Goal: Task Accomplishment & Management: Manage account settings

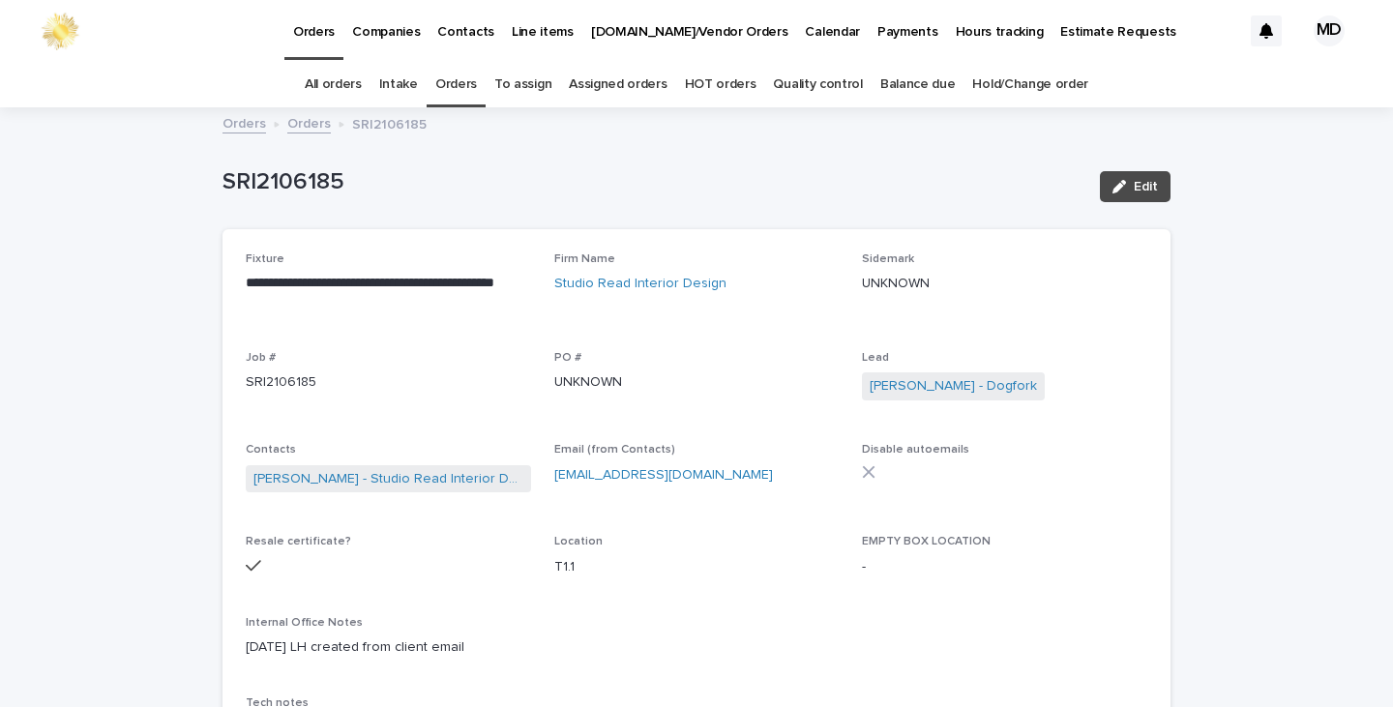
click at [452, 83] on link "Orders" at bounding box center [456, 84] width 42 height 45
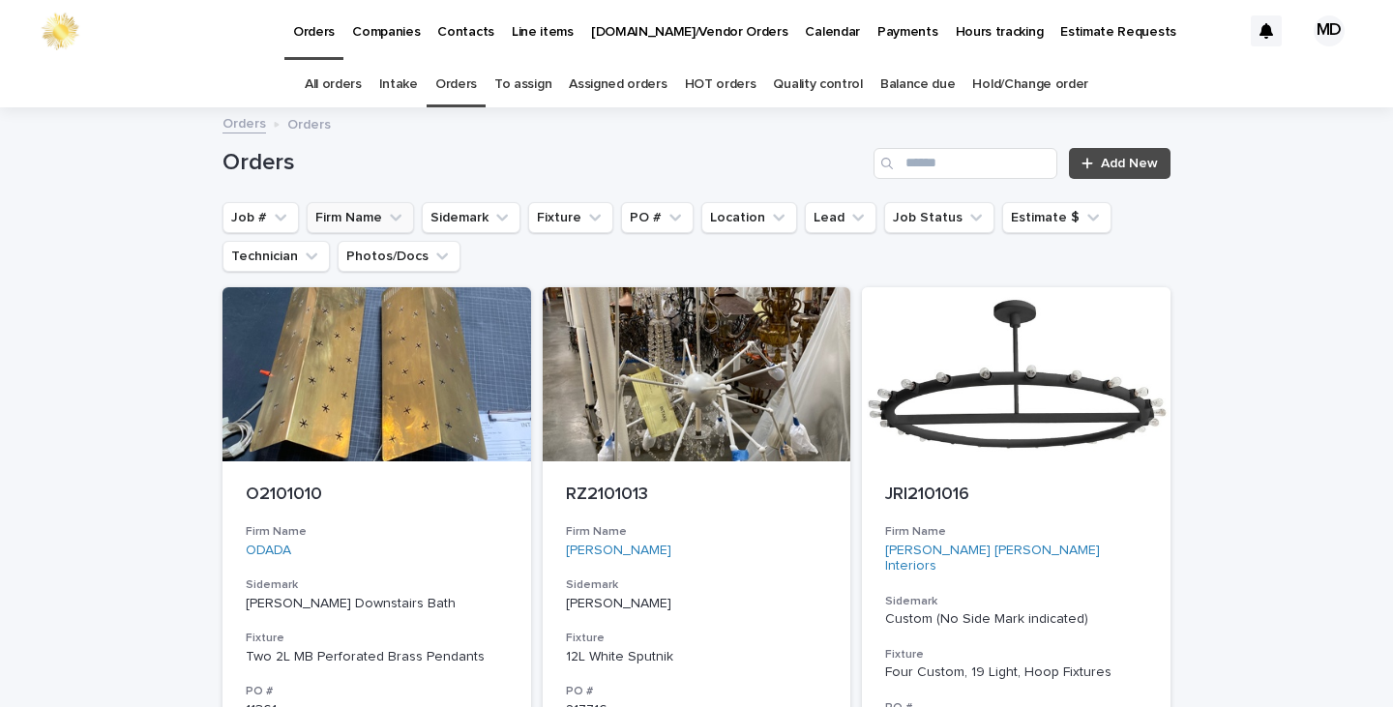
click at [337, 215] on button "Firm Name" at bounding box center [360, 217] width 107 height 31
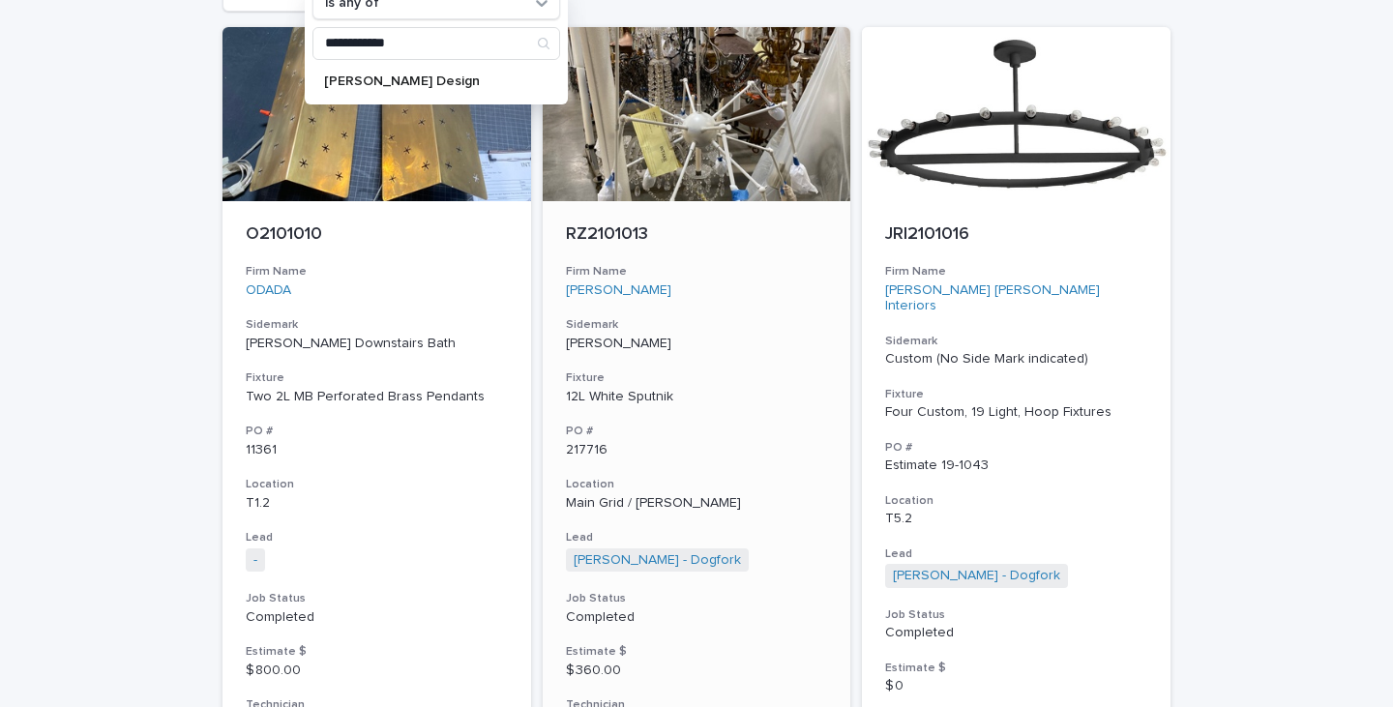
scroll to position [290, 0]
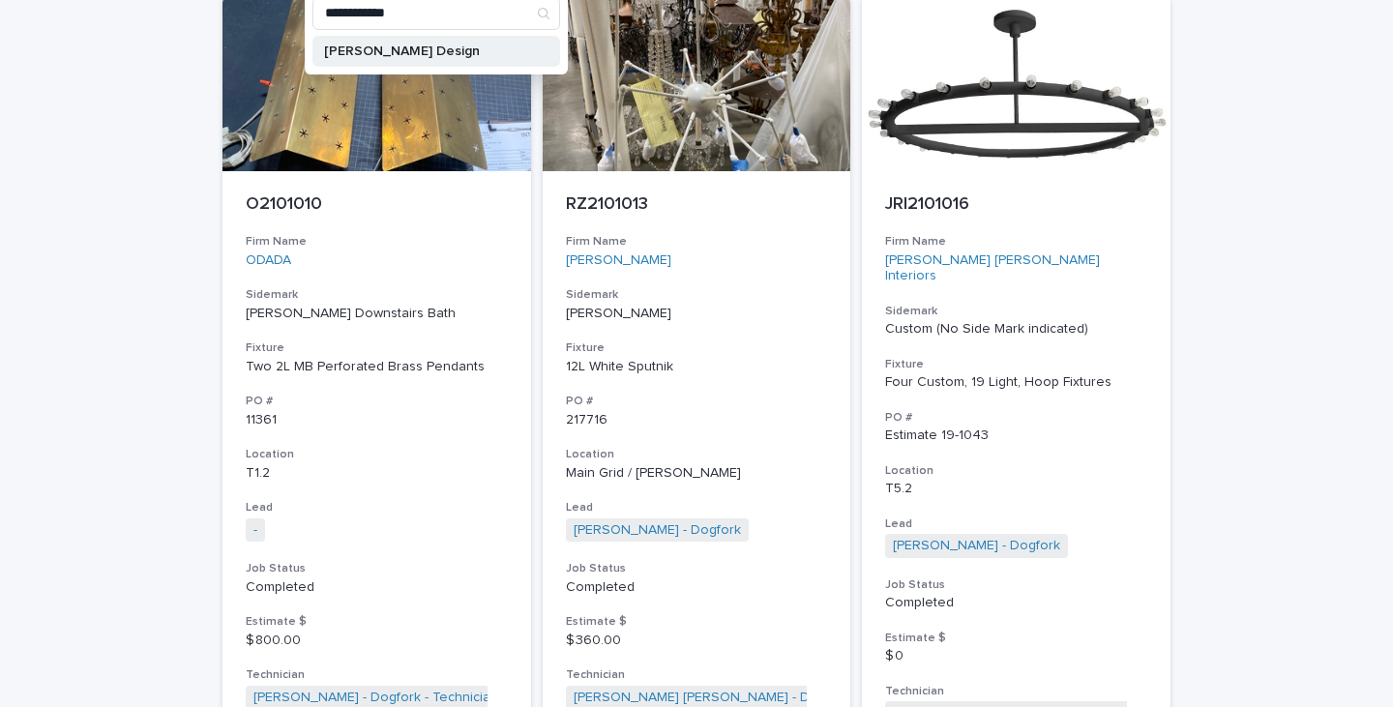
type input "**********"
click at [414, 44] on p "[PERSON_NAME] Design" at bounding box center [426, 51] width 205 height 14
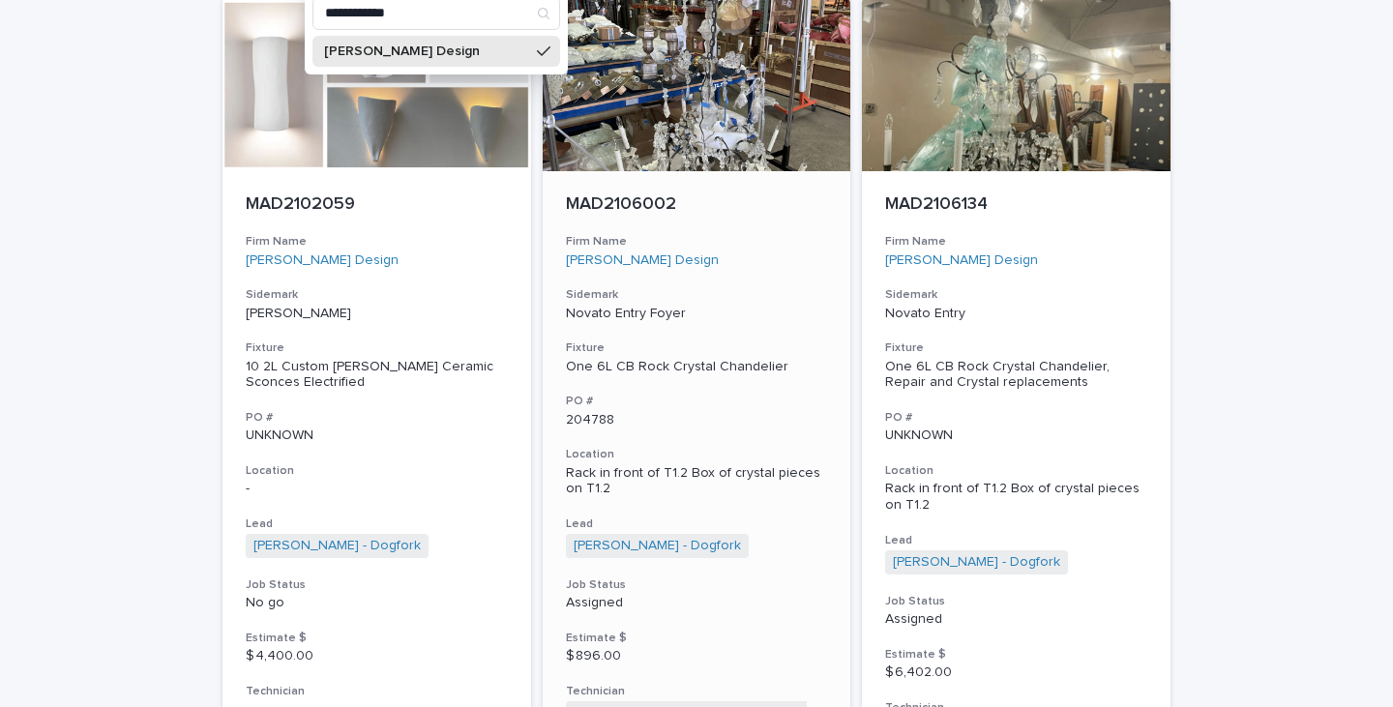
click at [650, 178] on div "MAD2106002 Firm Name Margaret Ash Design Sidemark Novato Entry Foyer Fixture On…" at bounding box center [697, 459] width 309 height 577
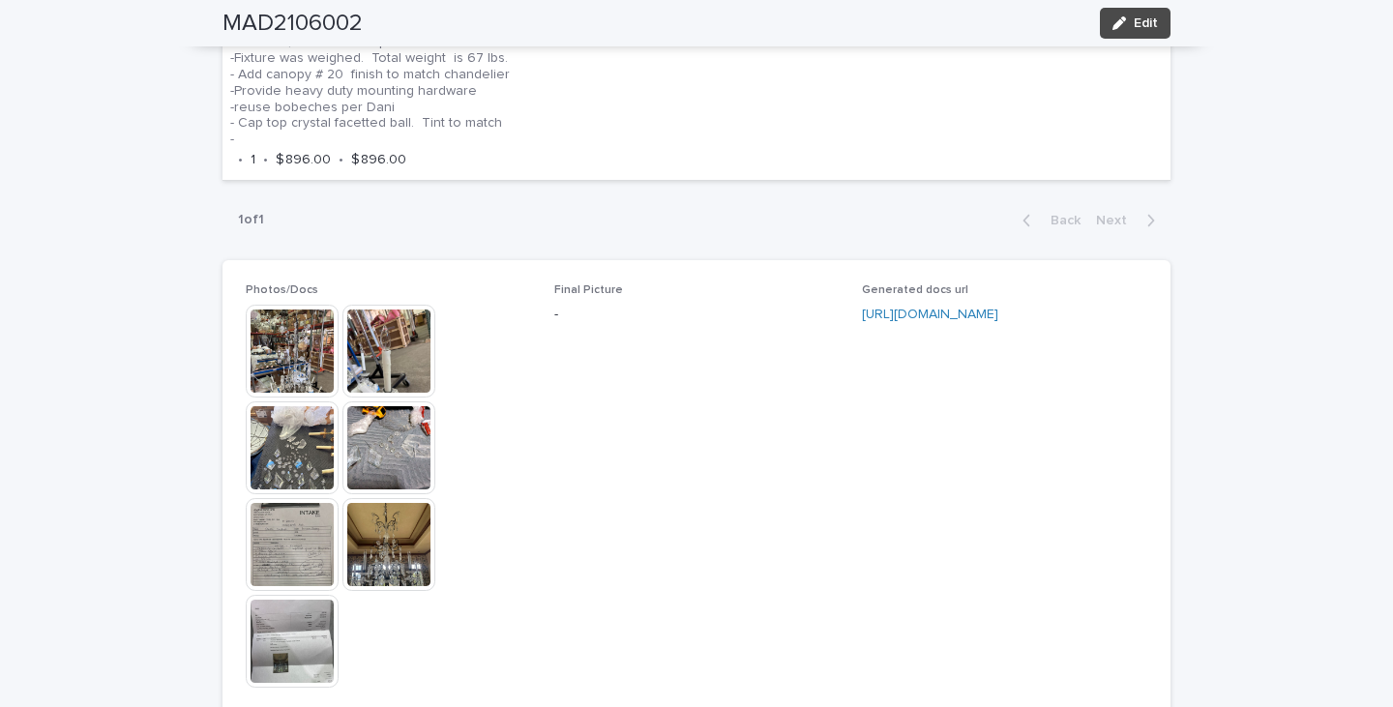
scroll to position [1644, 0]
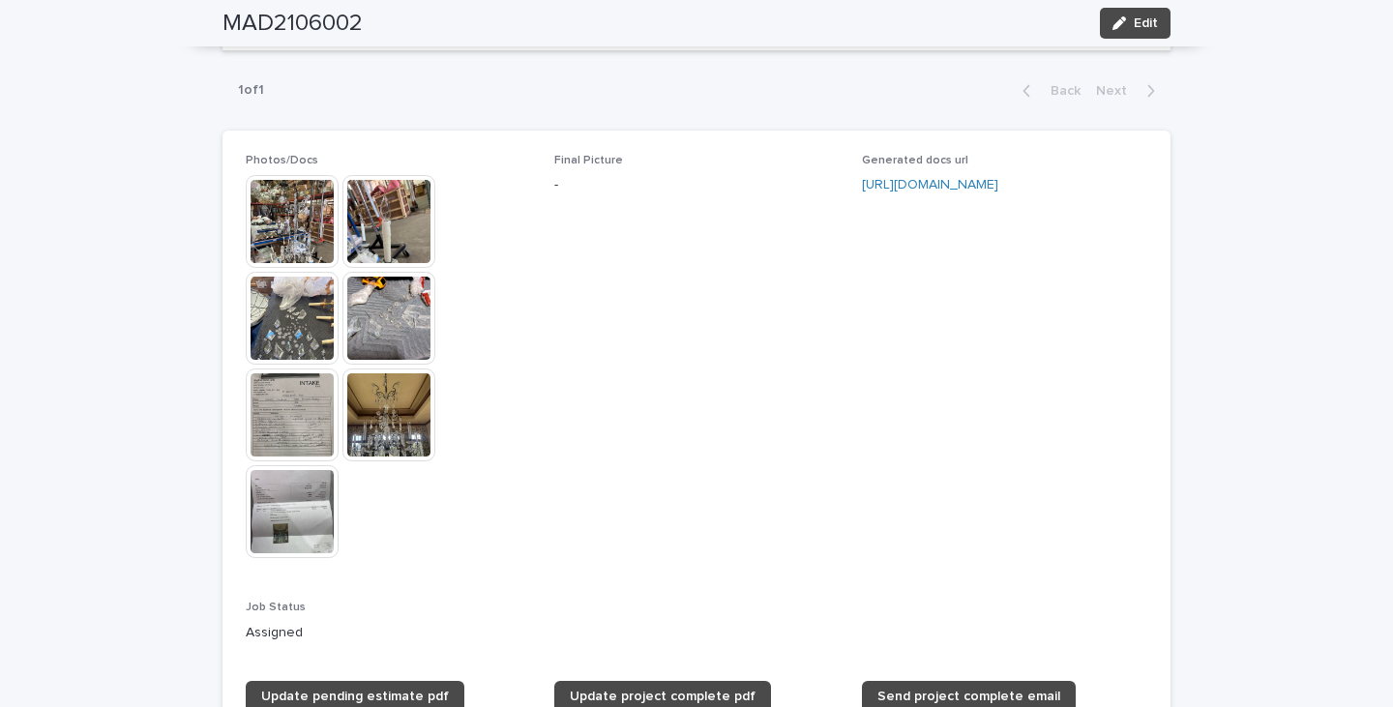
click at [273, 230] on img at bounding box center [292, 221] width 93 height 93
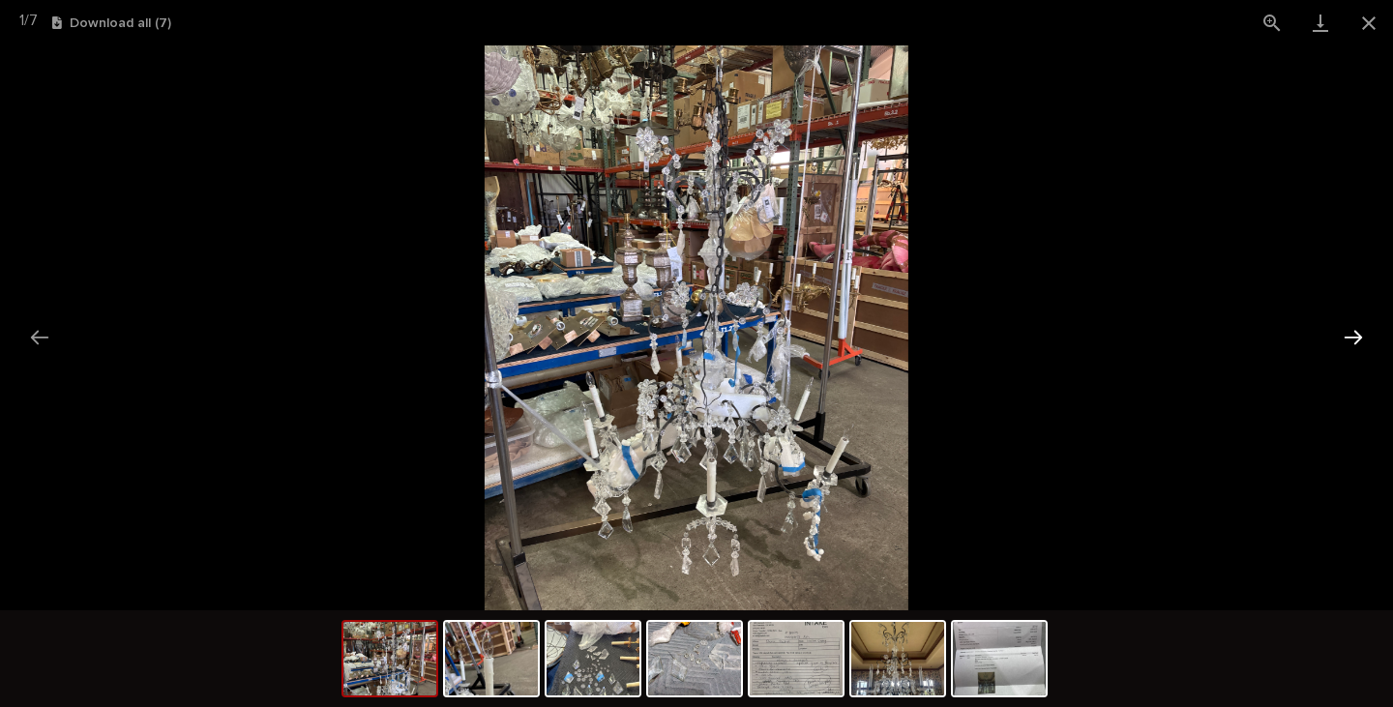
click at [1355, 336] on button "Next slide" at bounding box center [1353, 337] width 41 height 38
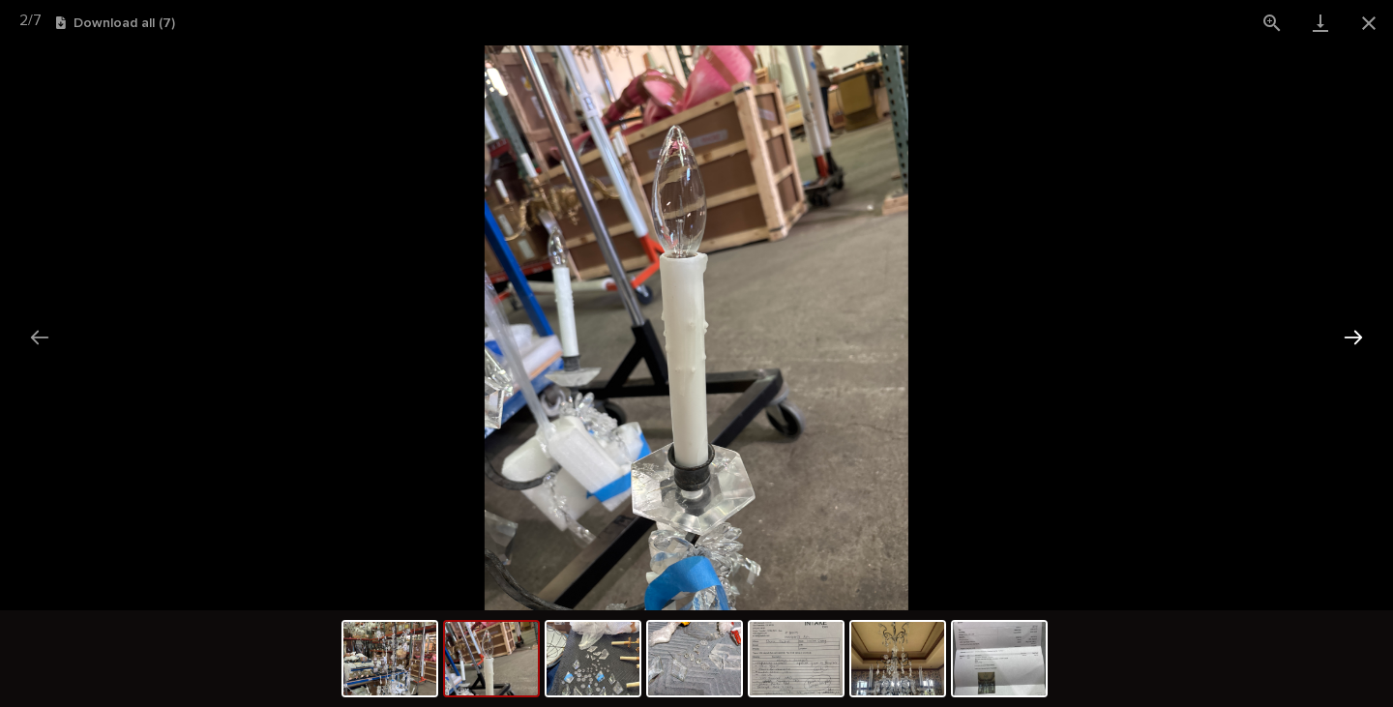
click at [1355, 336] on button "Next slide" at bounding box center [1353, 337] width 41 height 38
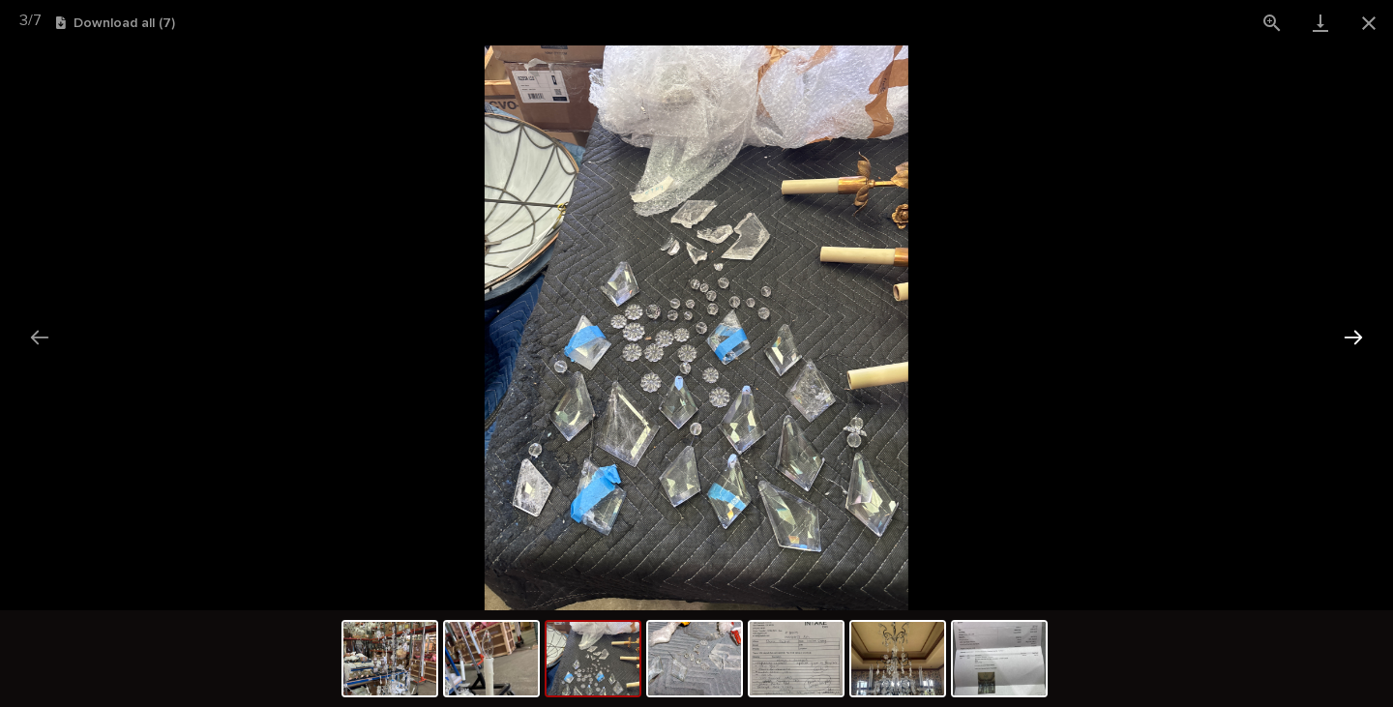
click at [1355, 336] on button "Next slide" at bounding box center [1353, 337] width 41 height 38
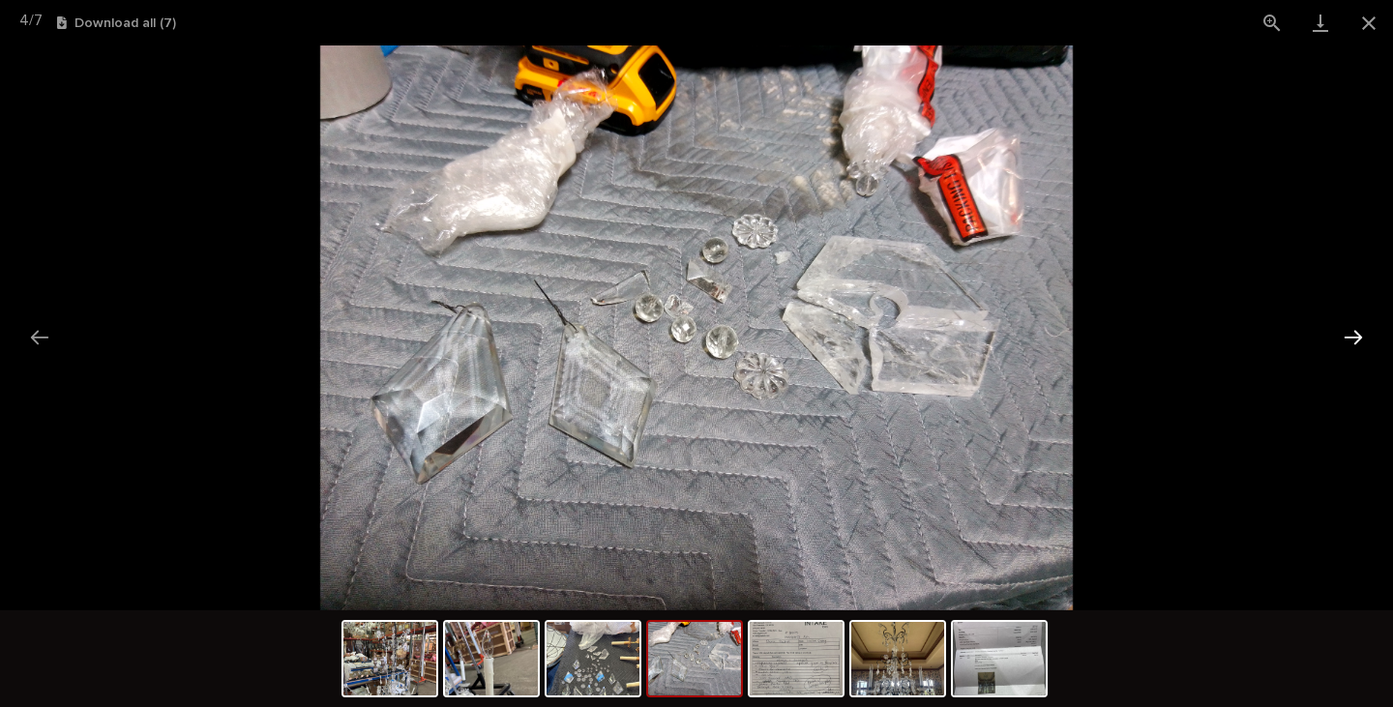
click at [1355, 336] on button "Next slide" at bounding box center [1353, 337] width 41 height 38
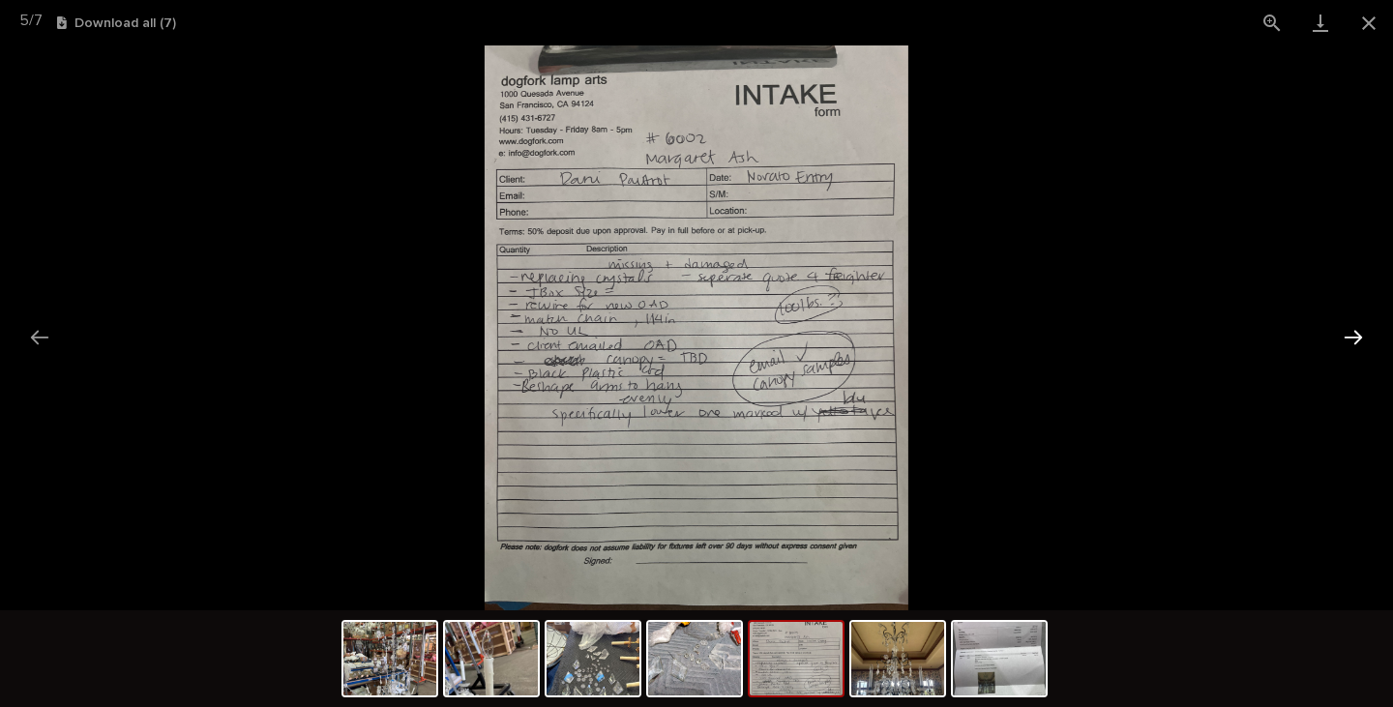
click at [1355, 336] on button "Next slide" at bounding box center [1353, 337] width 41 height 38
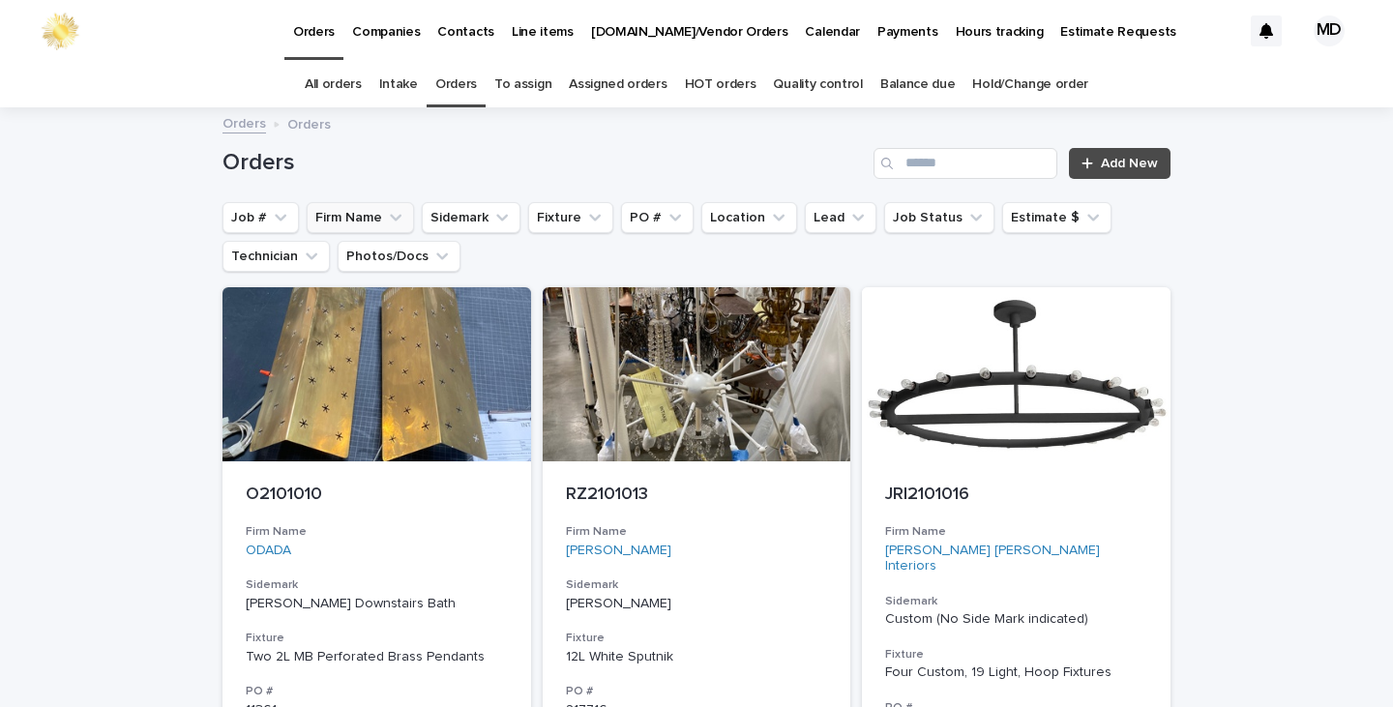
click at [345, 221] on button "Firm Name" at bounding box center [360, 217] width 107 height 31
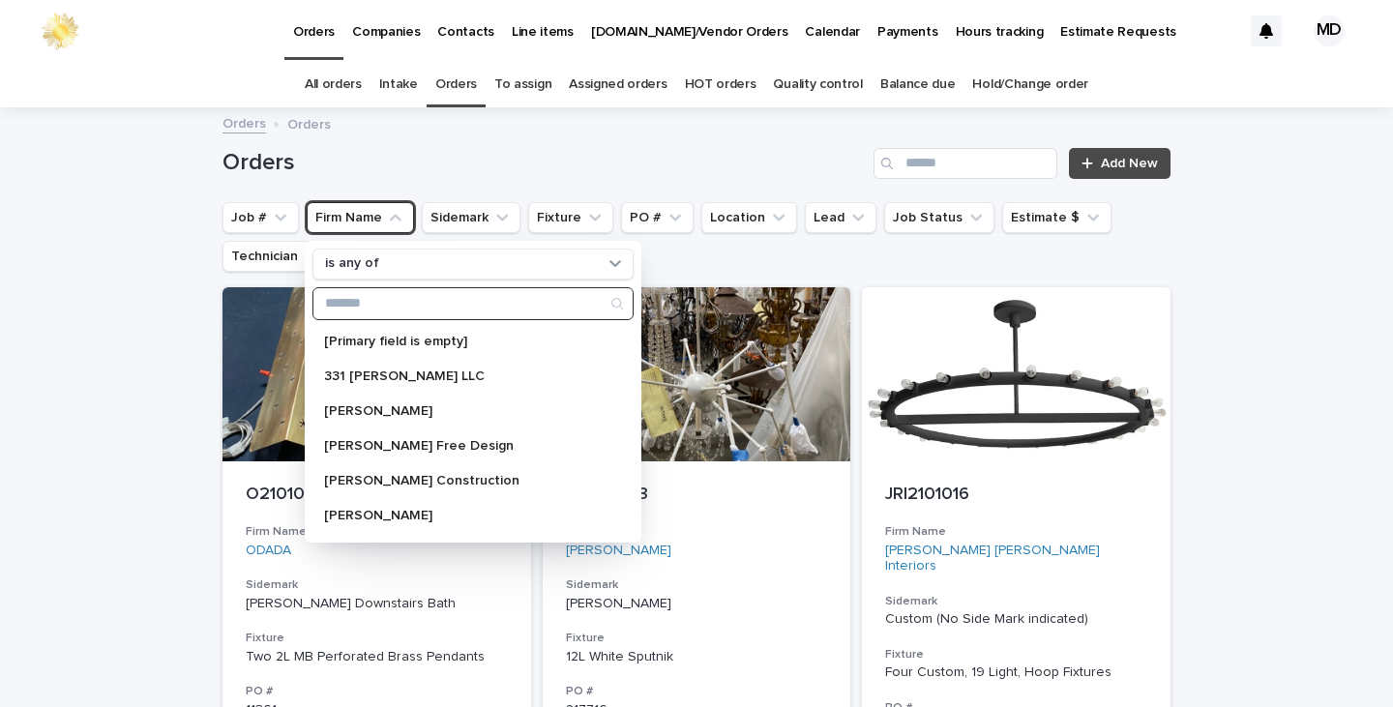
click at [367, 304] on input "Search" at bounding box center [472, 303] width 319 height 31
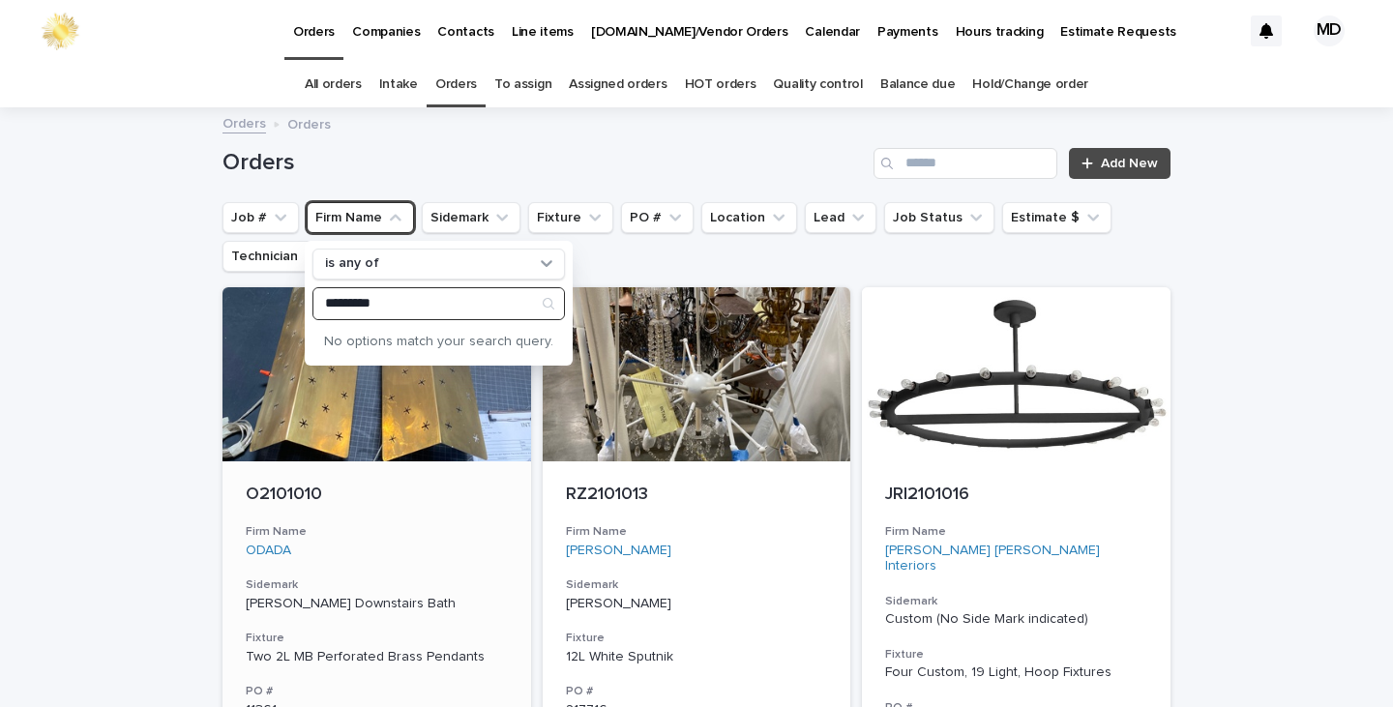
drag, startPoint x: 383, startPoint y: 306, endPoint x: 292, endPoint y: 315, distance: 91.4
click at [366, 304] on input "*********" at bounding box center [438, 303] width 251 height 31
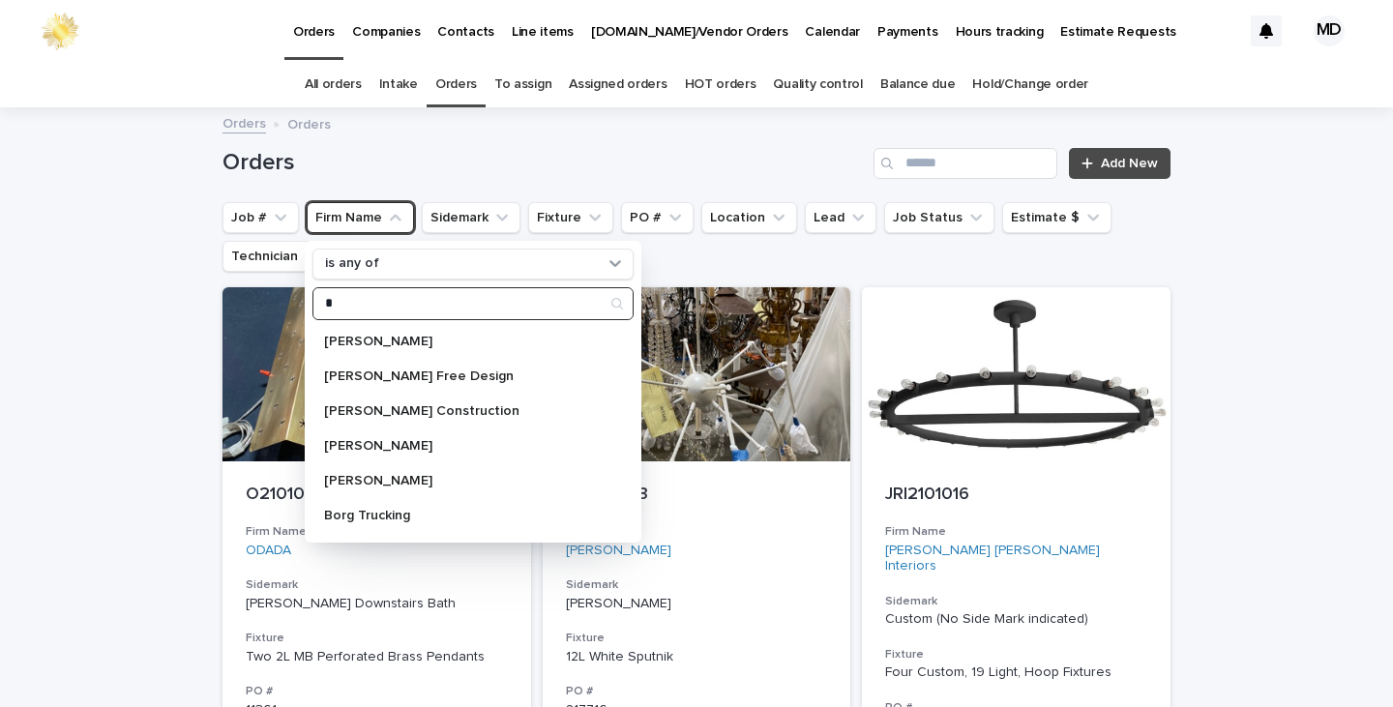
type input "*"
click at [352, 308] on input "*" at bounding box center [472, 303] width 319 height 31
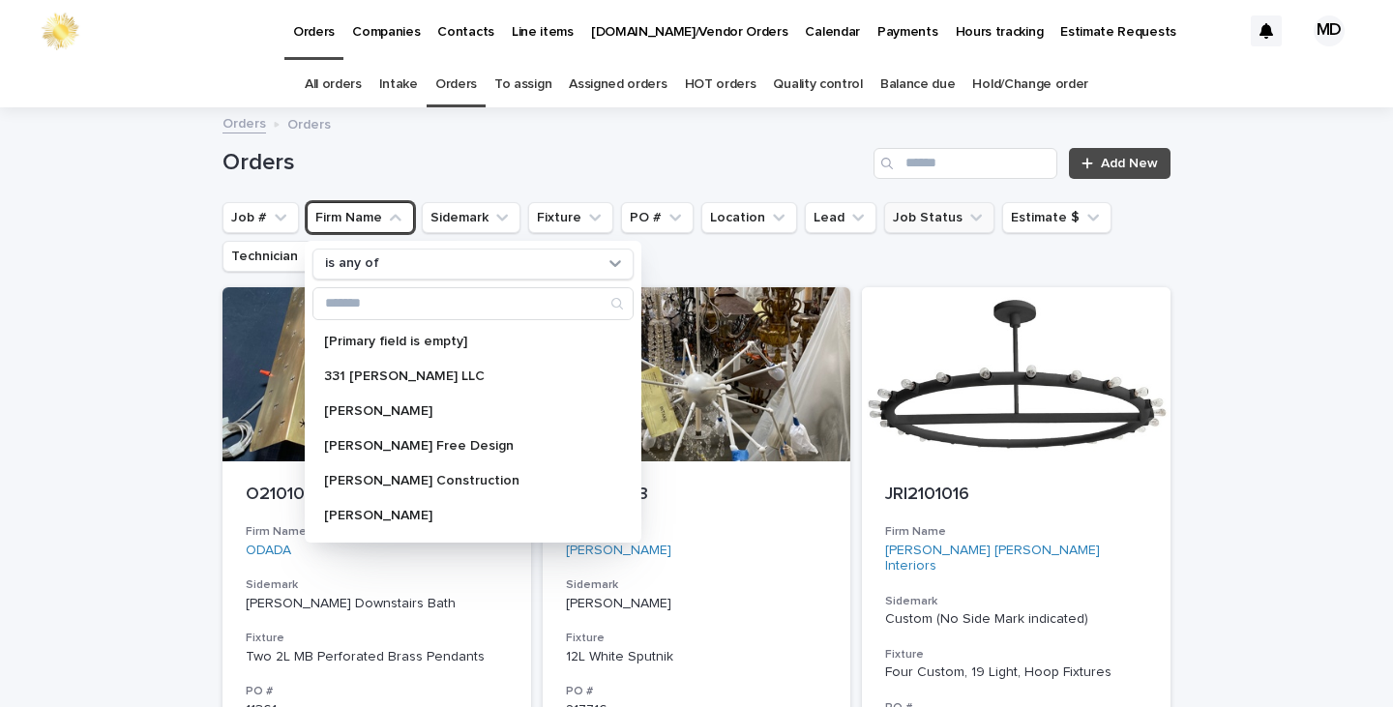
click at [917, 221] on button "Job Status" at bounding box center [939, 217] width 110 height 31
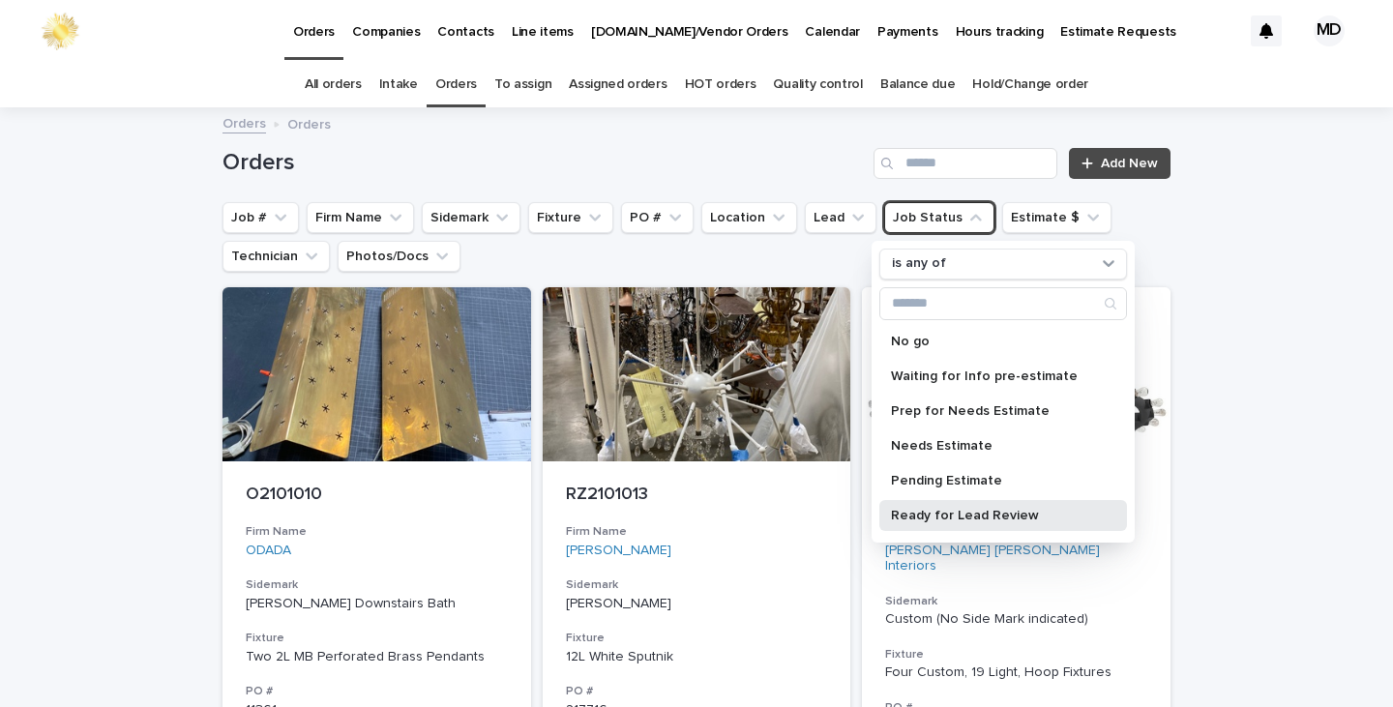
click at [916, 515] on p "Ready for Lead Review" at bounding box center [993, 516] width 205 height 14
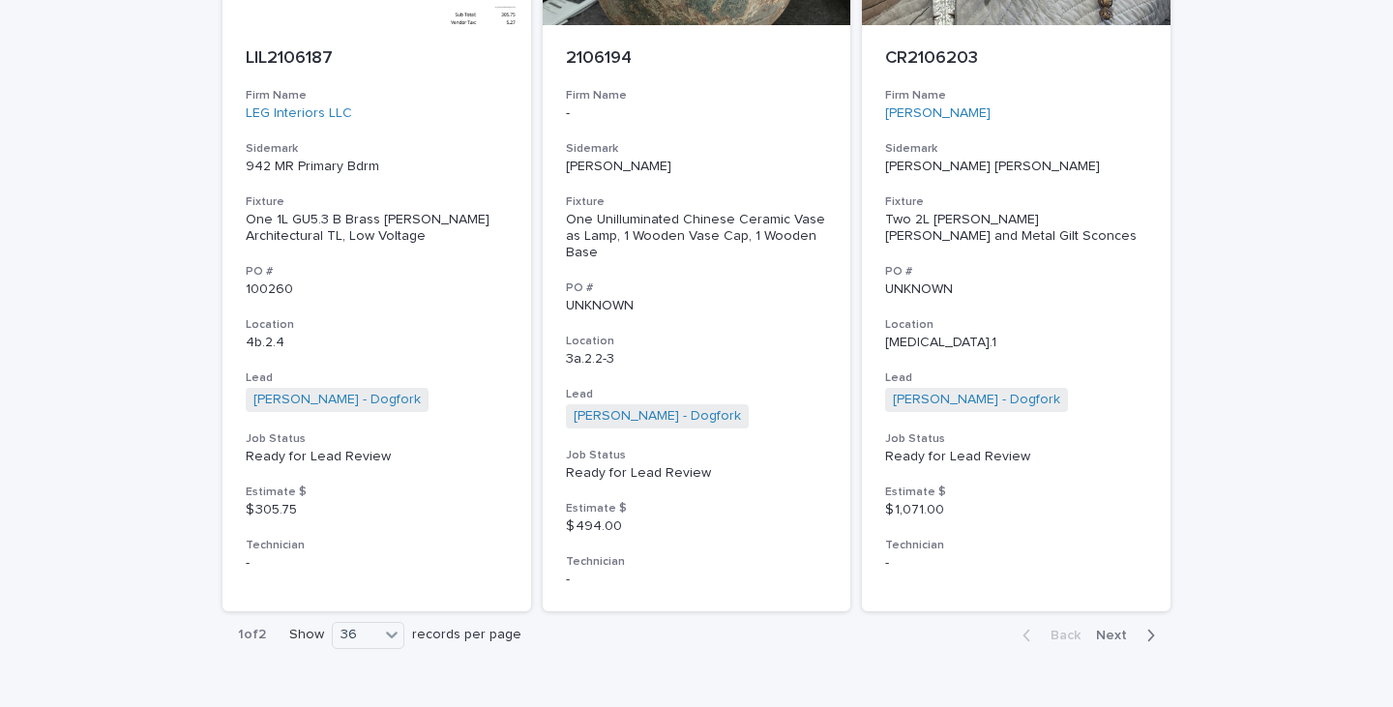
scroll to position [8971, 0]
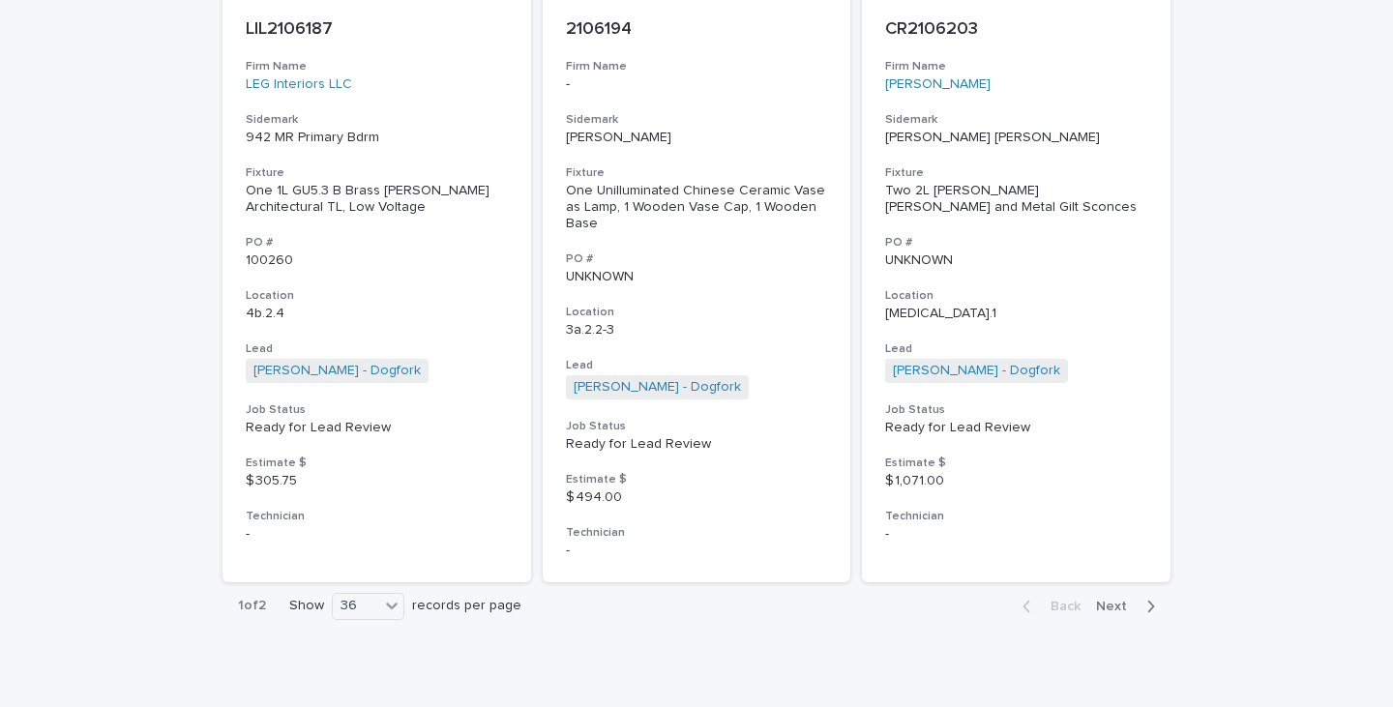
click at [1110, 600] on span "Next" at bounding box center [1117, 607] width 43 height 14
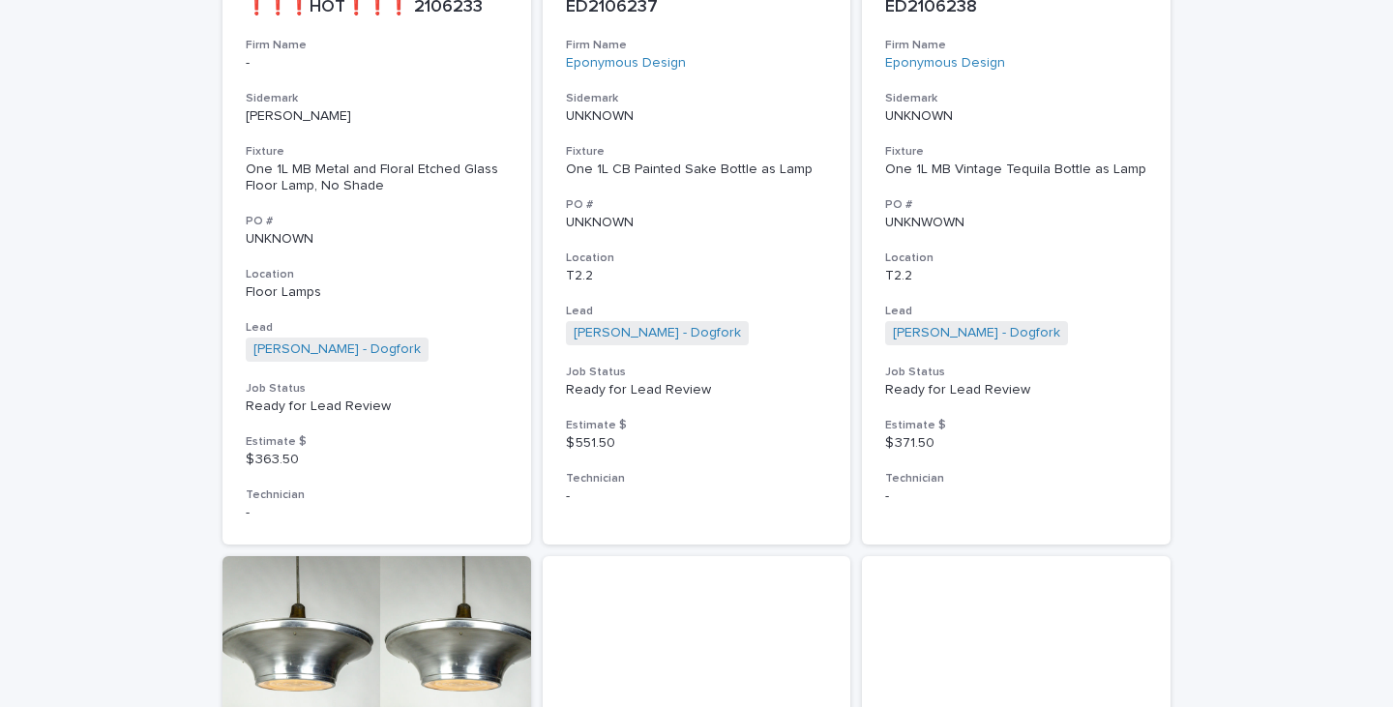
scroll to position [1229, 0]
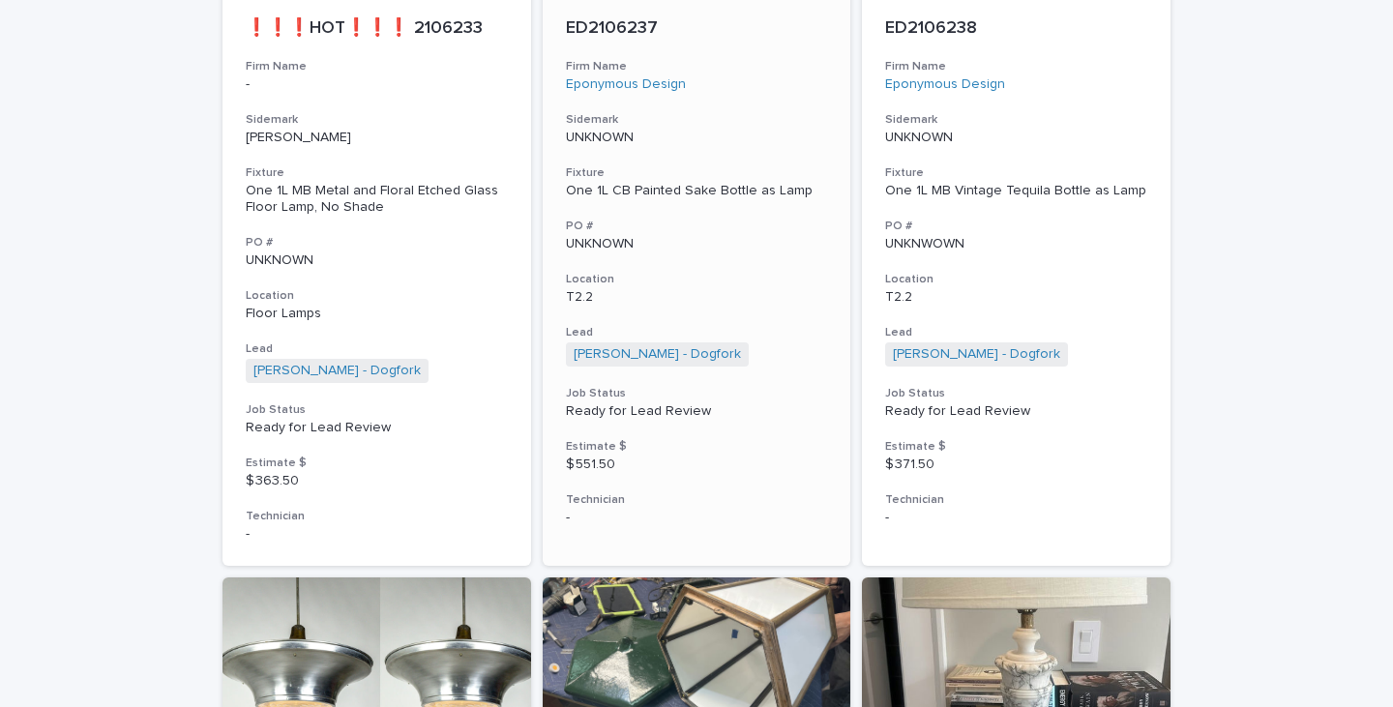
click at [697, 192] on div "One 1L CB Painted Sake Bottle as Lamp" at bounding box center [697, 191] width 262 height 16
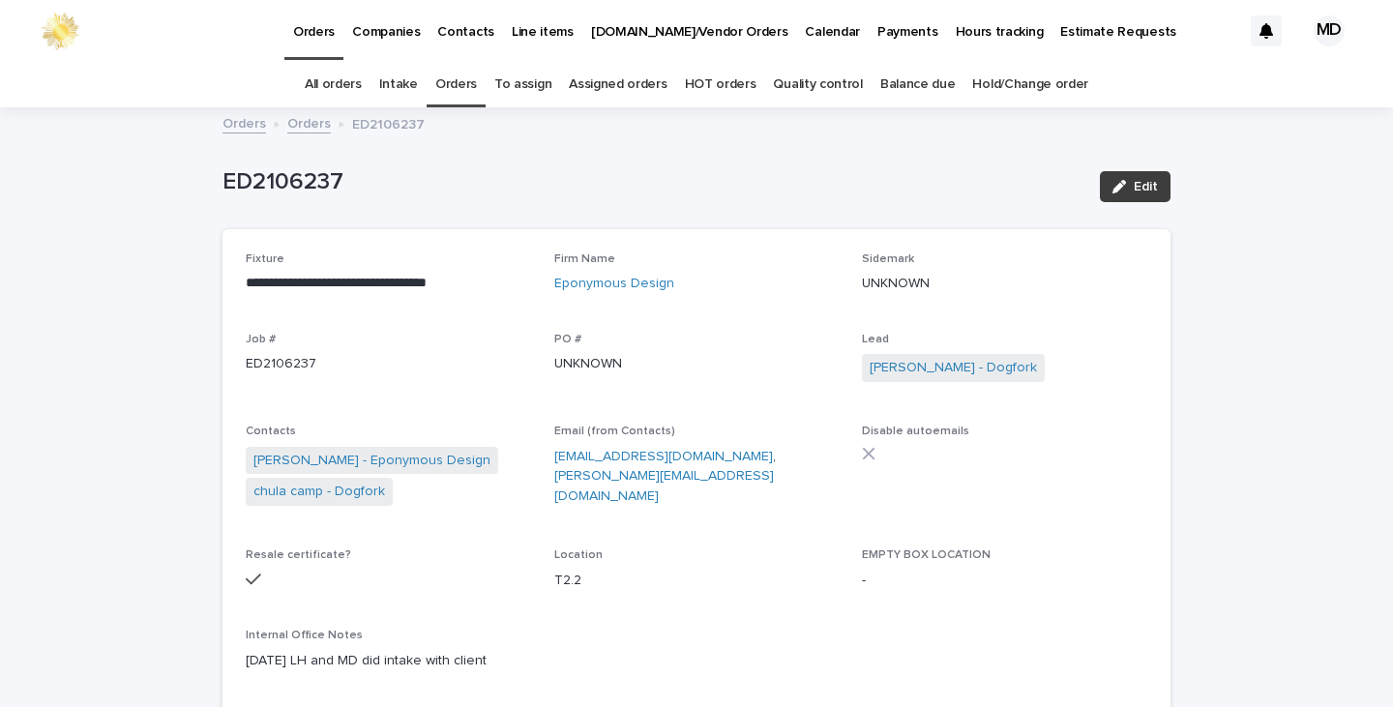
click at [1134, 187] on span "Edit" at bounding box center [1146, 187] width 24 height 14
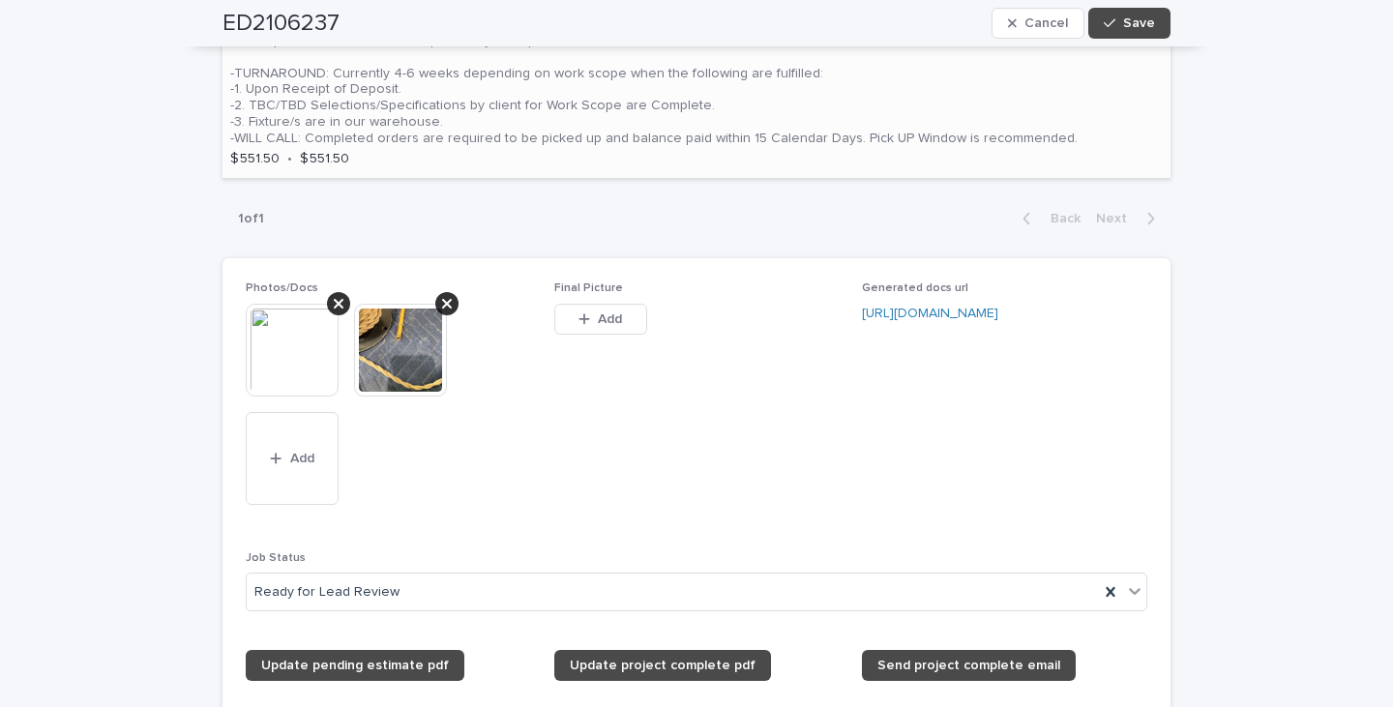
scroll to position [1741, 0]
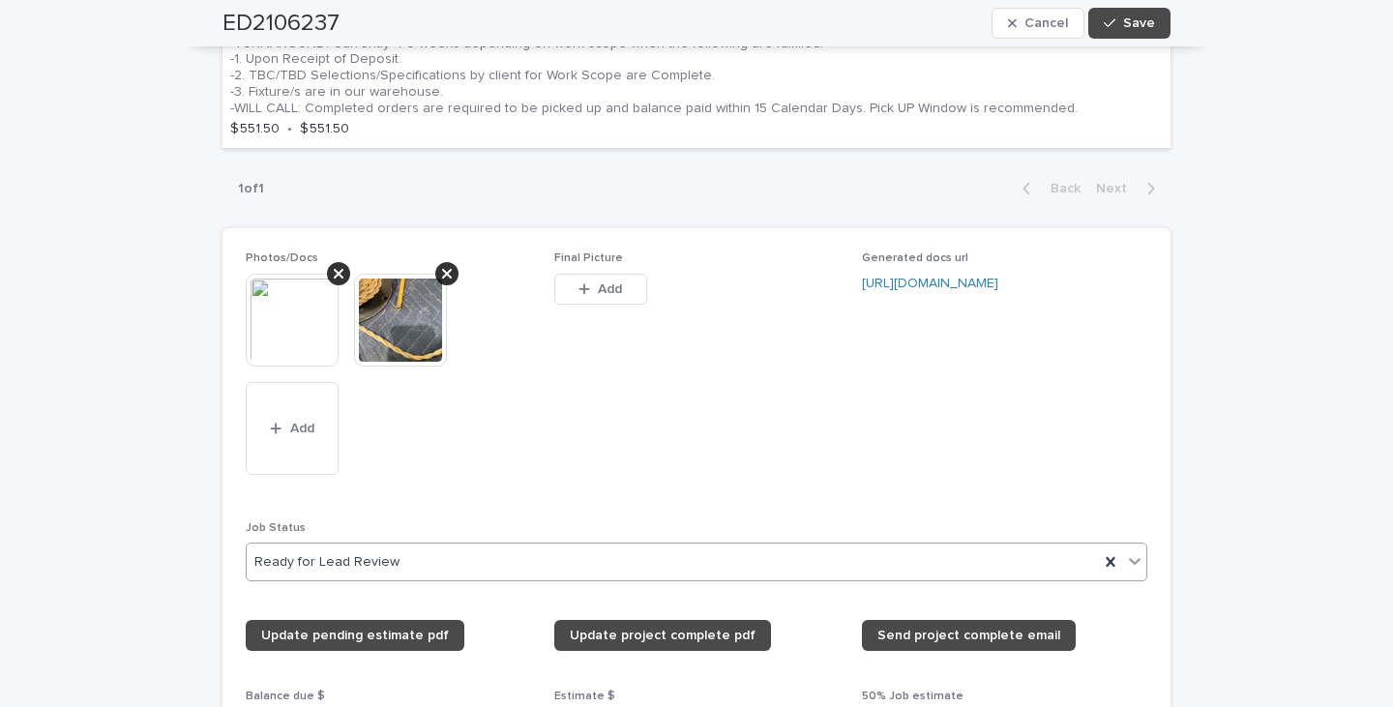
click at [1131, 551] on icon at bounding box center [1134, 560] width 19 height 19
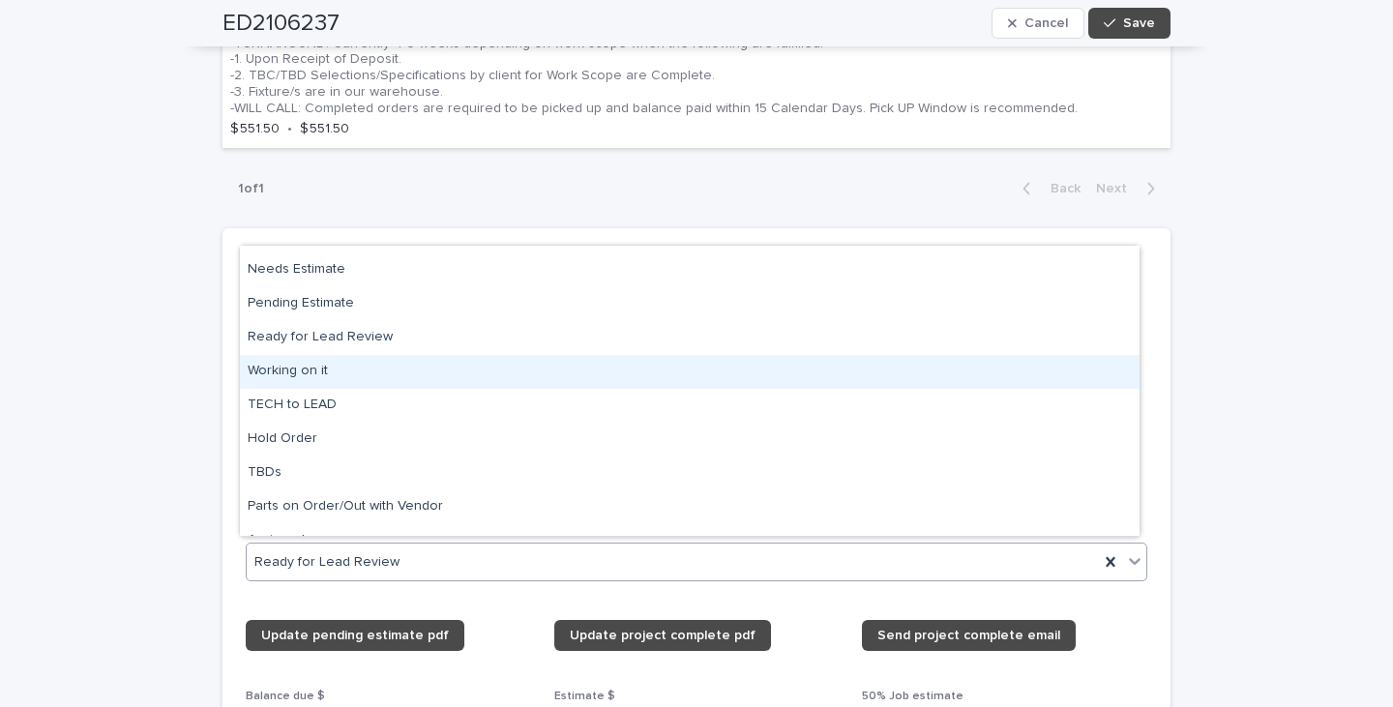
scroll to position [184, 0]
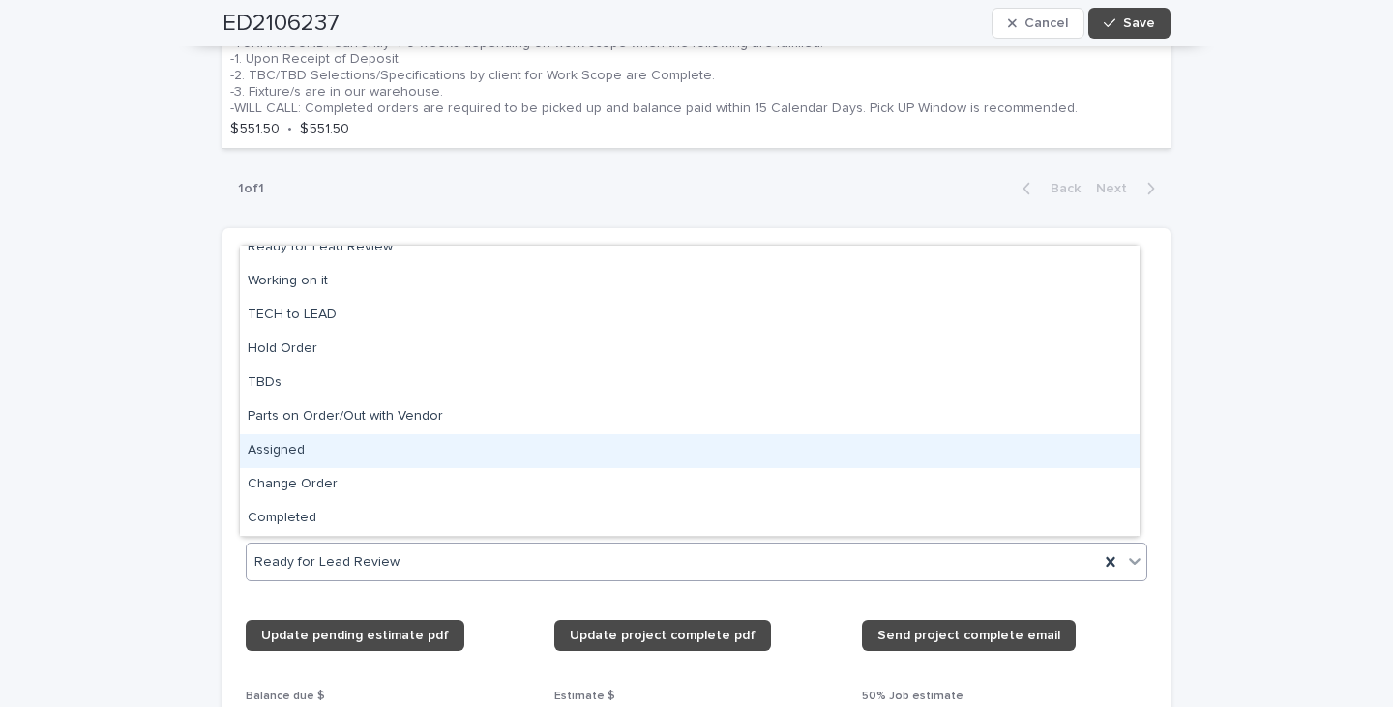
click at [288, 444] on div "Assigned" at bounding box center [690, 451] width 900 height 34
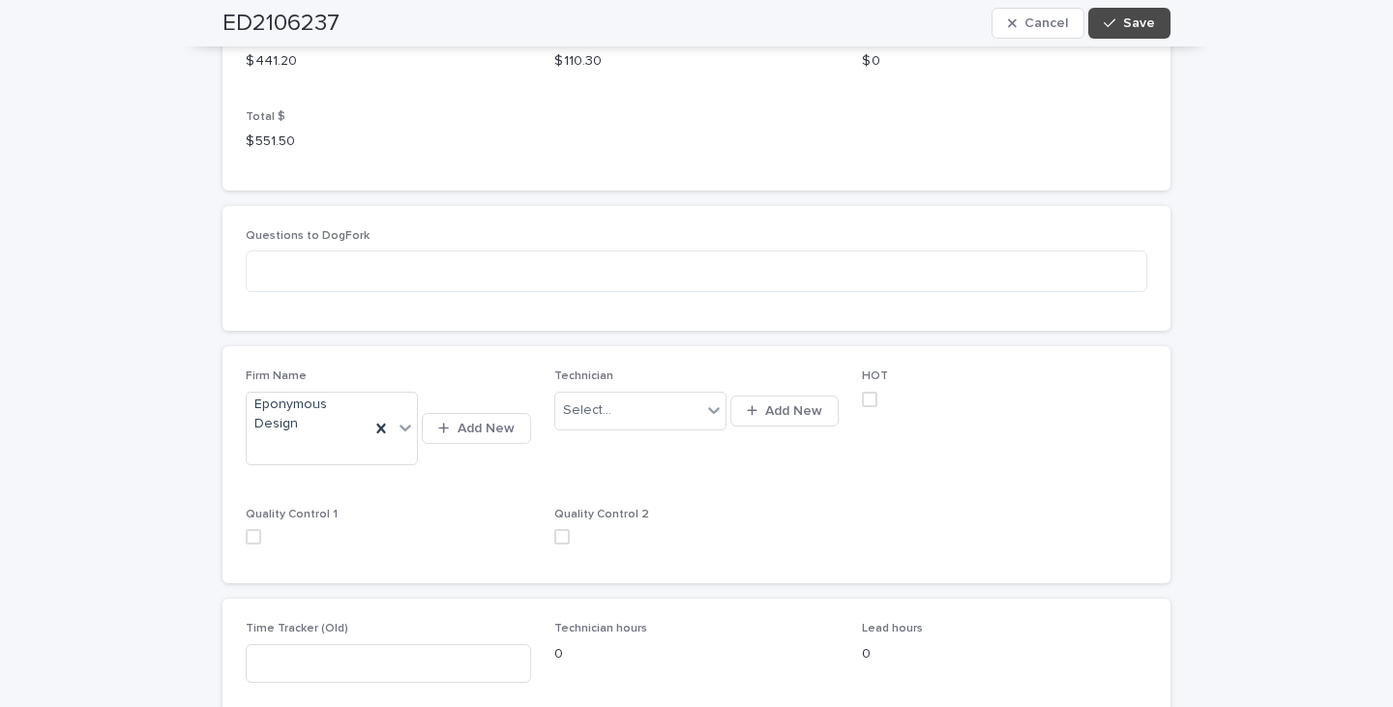
scroll to position [2515, 0]
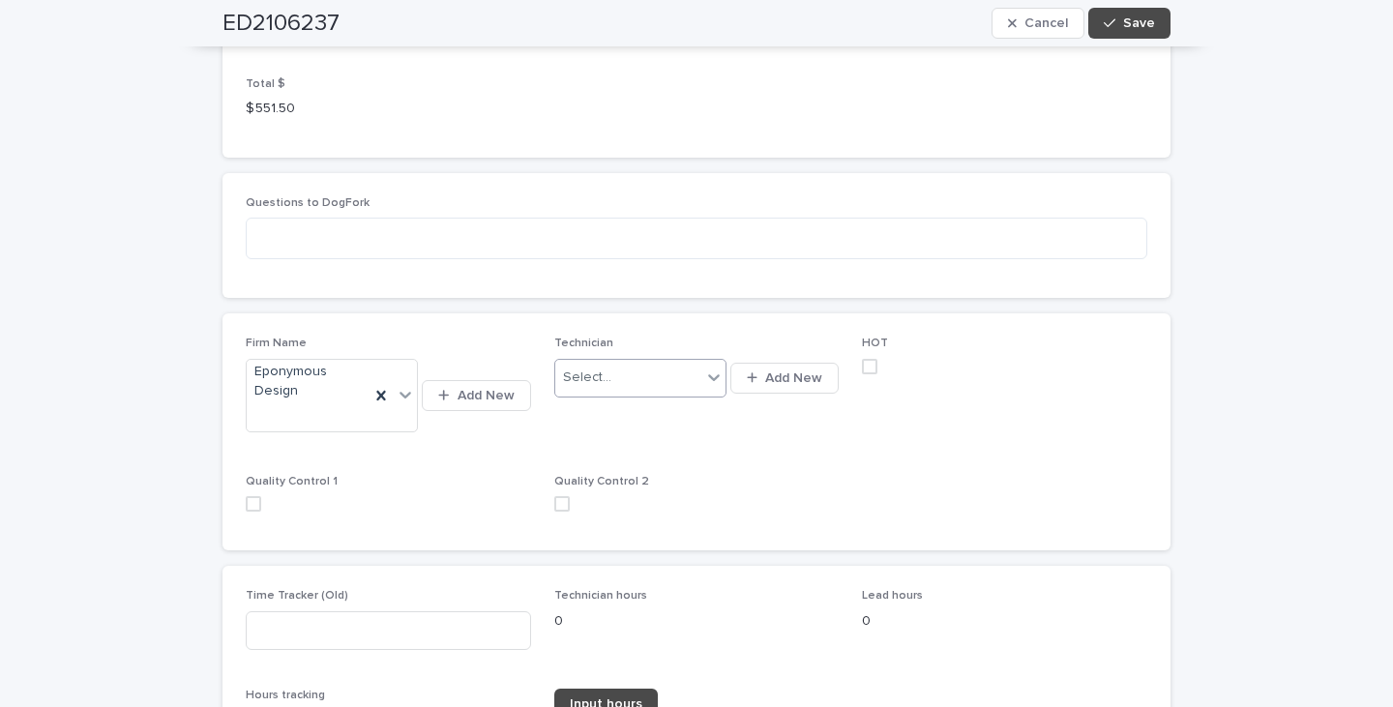
click at [709, 368] on icon at bounding box center [713, 377] width 19 height 19
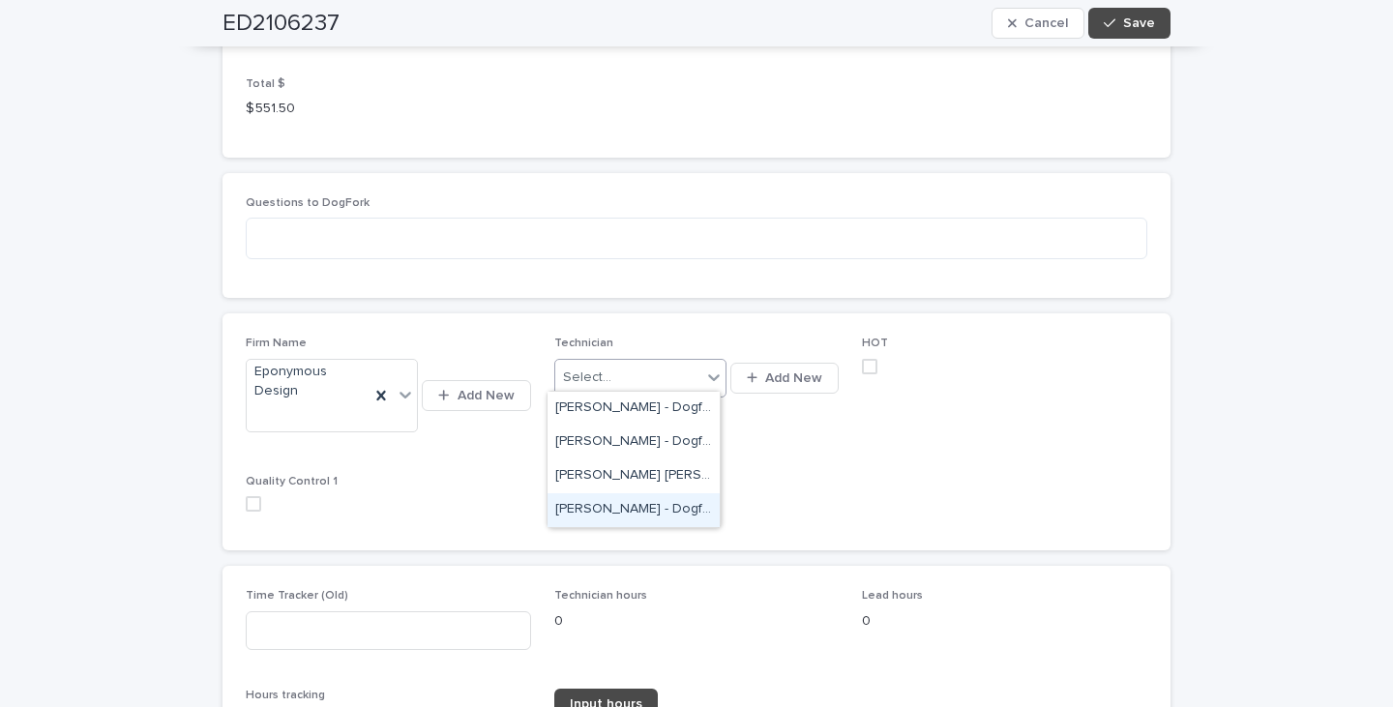
click at [639, 508] on div "[PERSON_NAME] - Dogfork - Technician" at bounding box center [634, 510] width 172 height 34
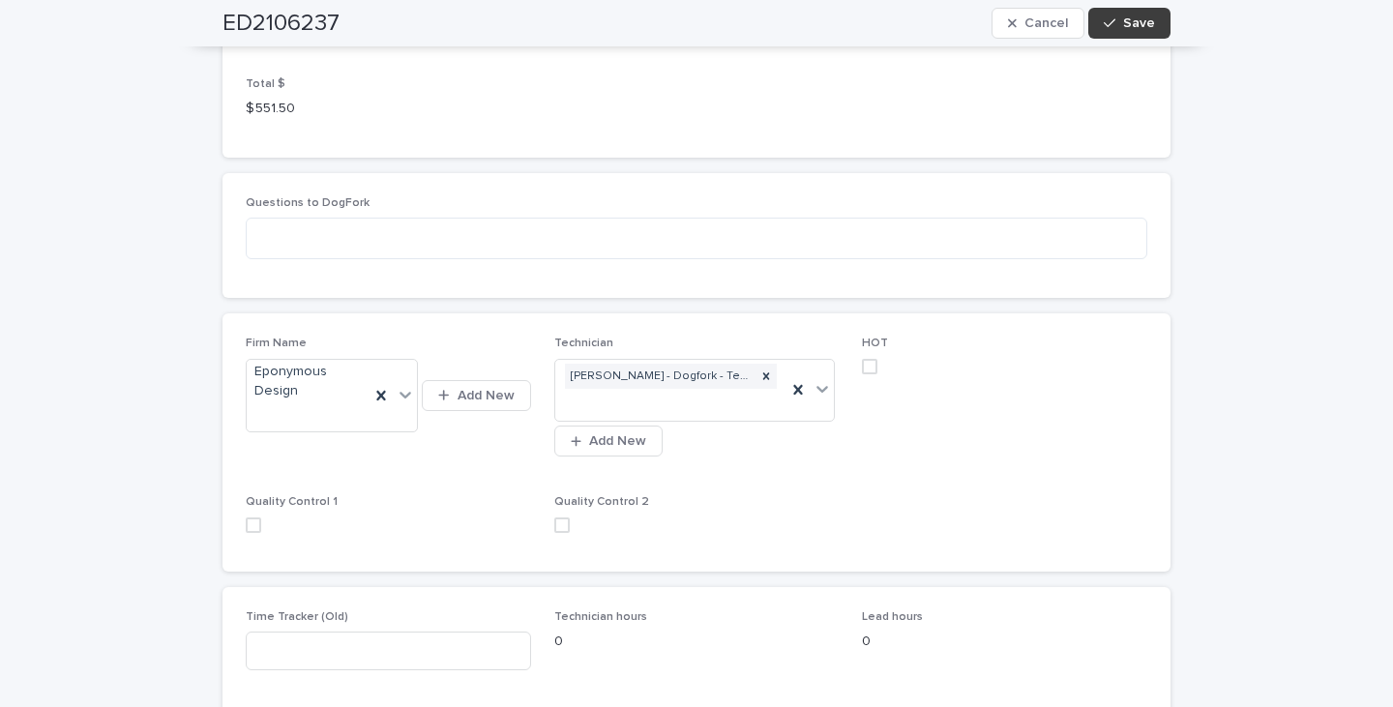
click at [1115, 16] on button "Save" at bounding box center [1129, 23] width 82 height 31
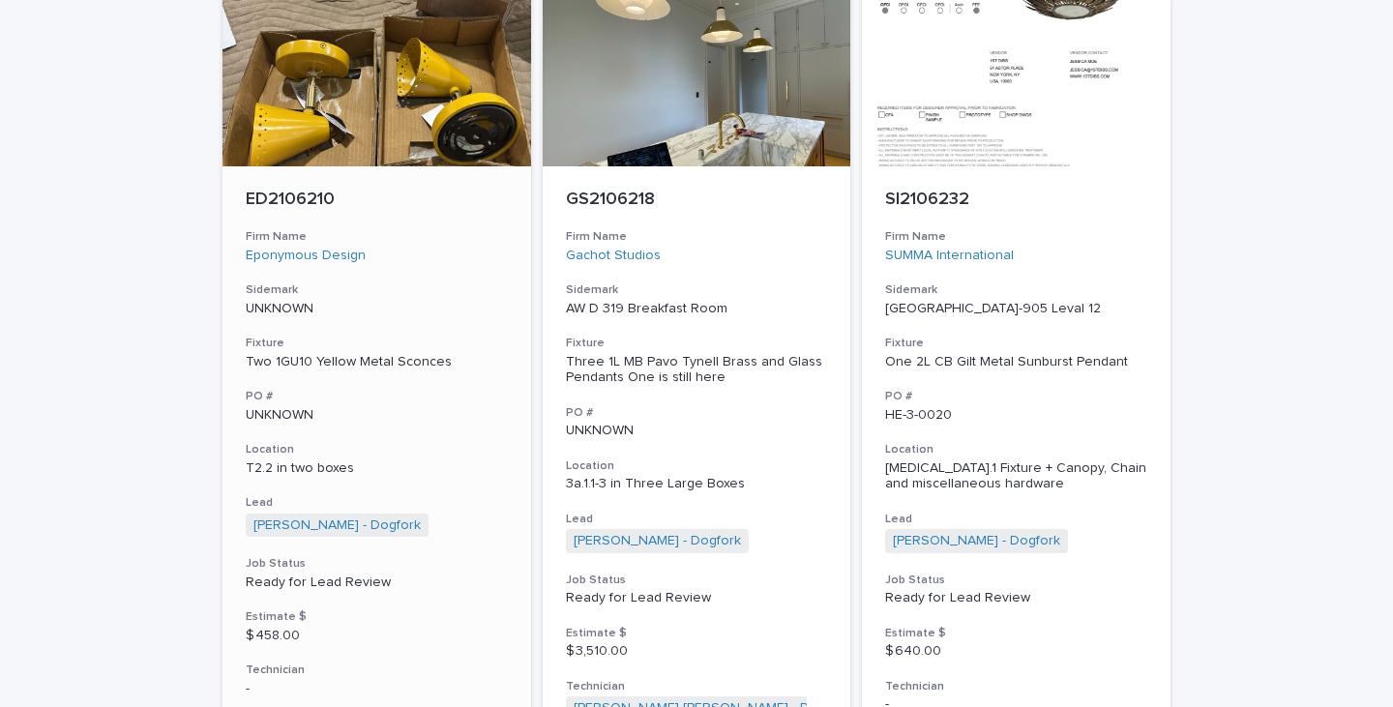
scroll to position [387, 0]
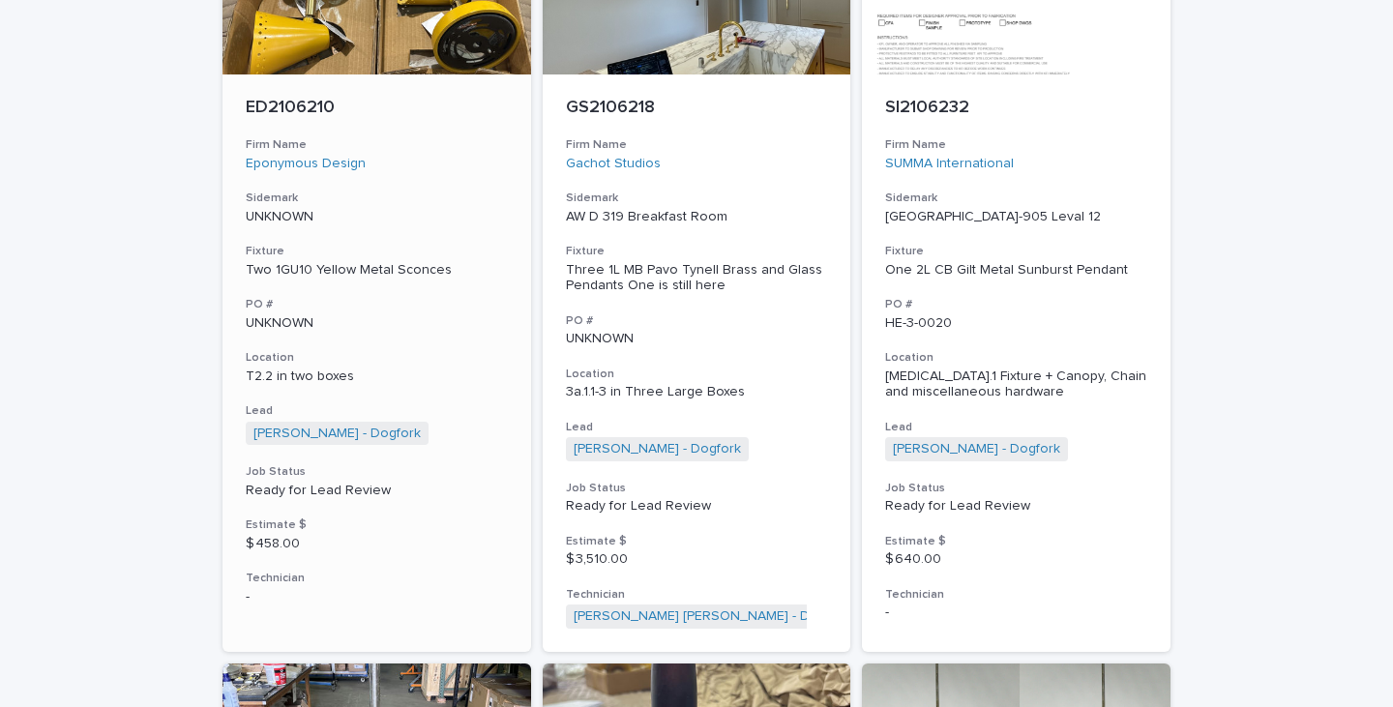
click at [326, 488] on p "Ready for Lead Review" at bounding box center [377, 491] width 262 height 16
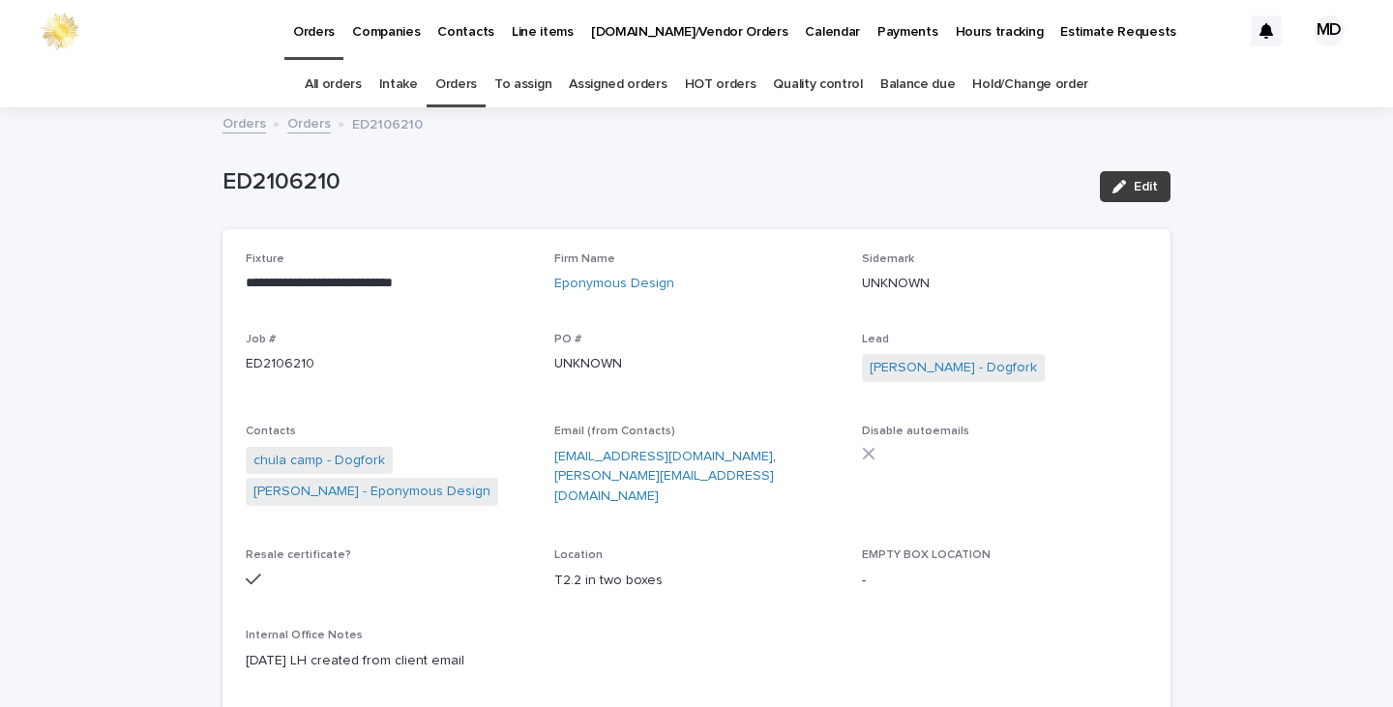
click at [1134, 187] on span "Edit" at bounding box center [1146, 187] width 24 height 14
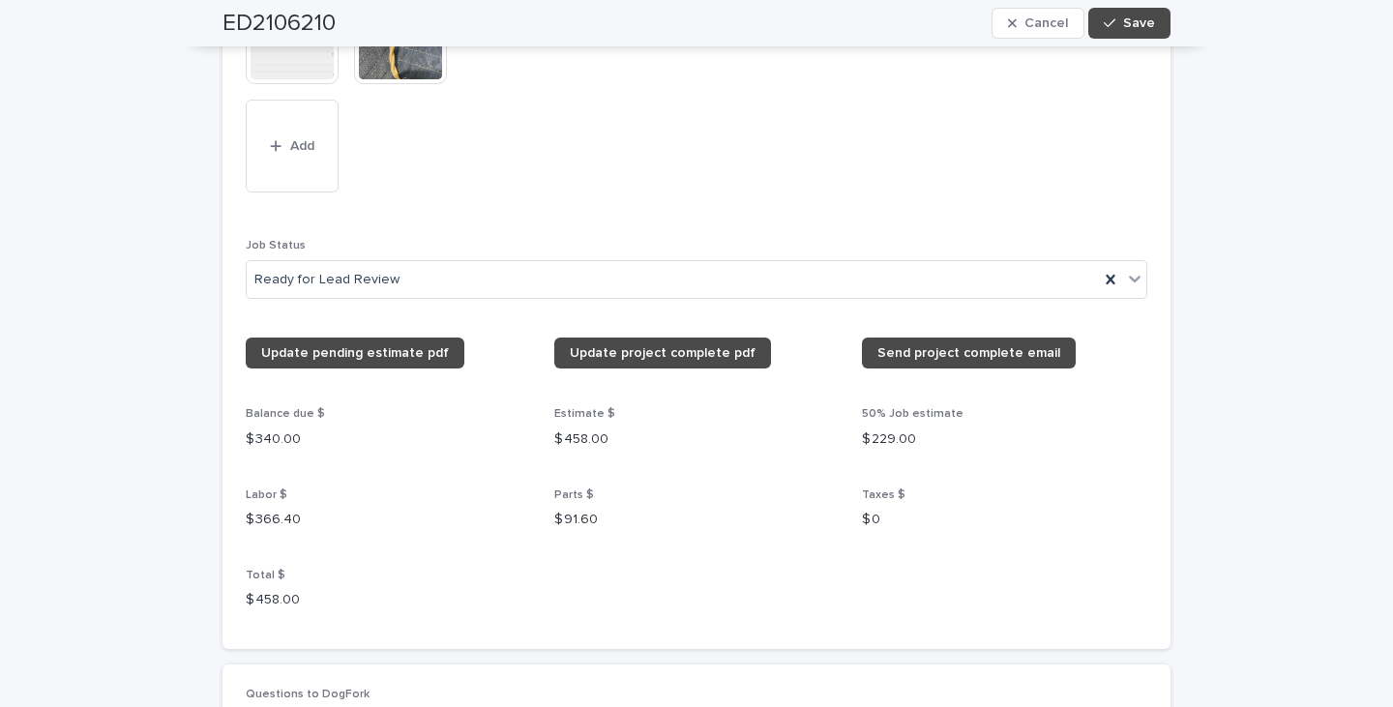
scroll to position [2225, 0]
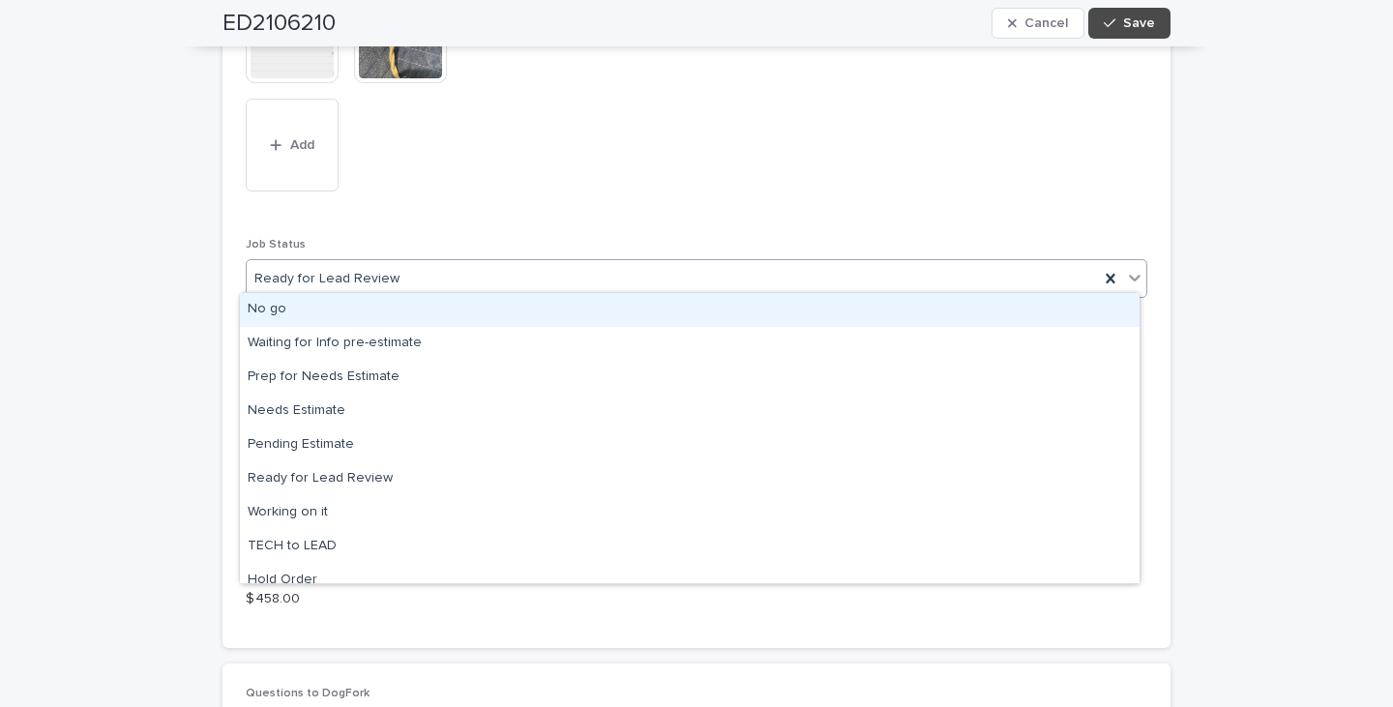
click at [1125, 271] on icon at bounding box center [1134, 277] width 19 height 19
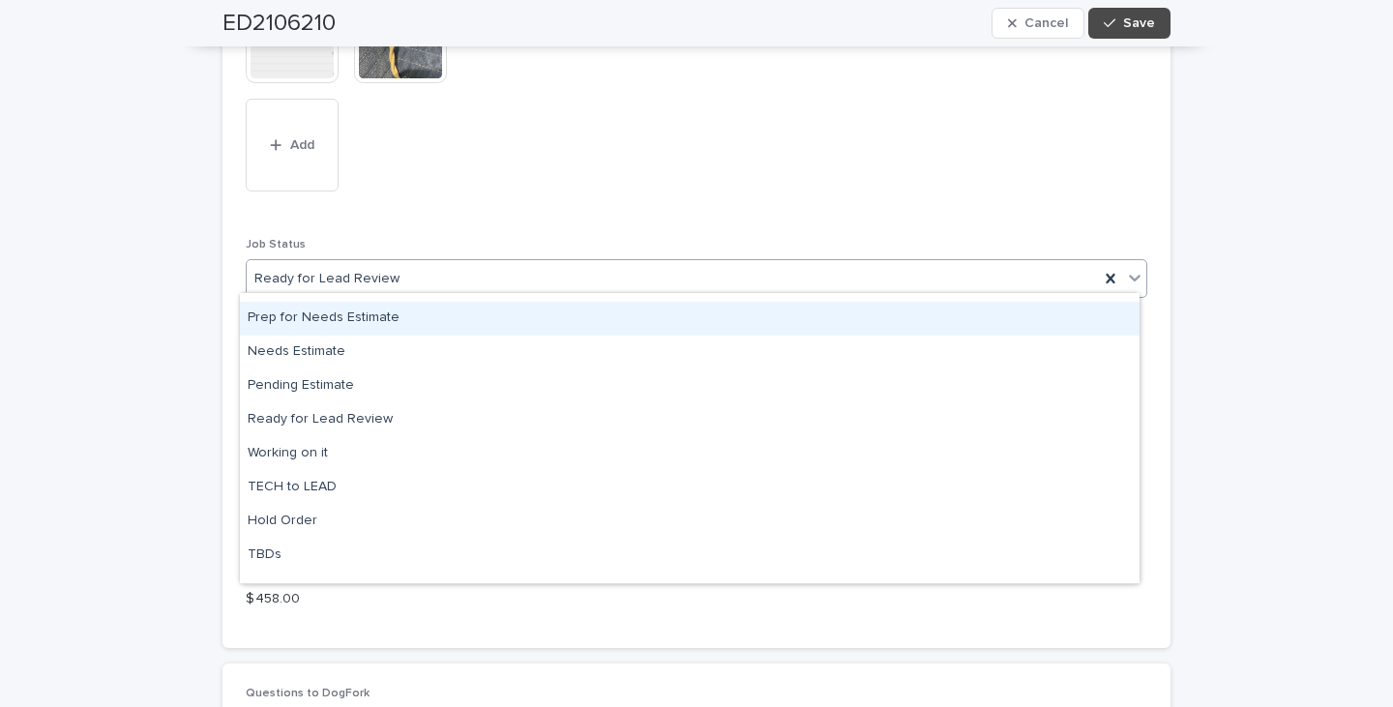
scroll to position [184, 0]
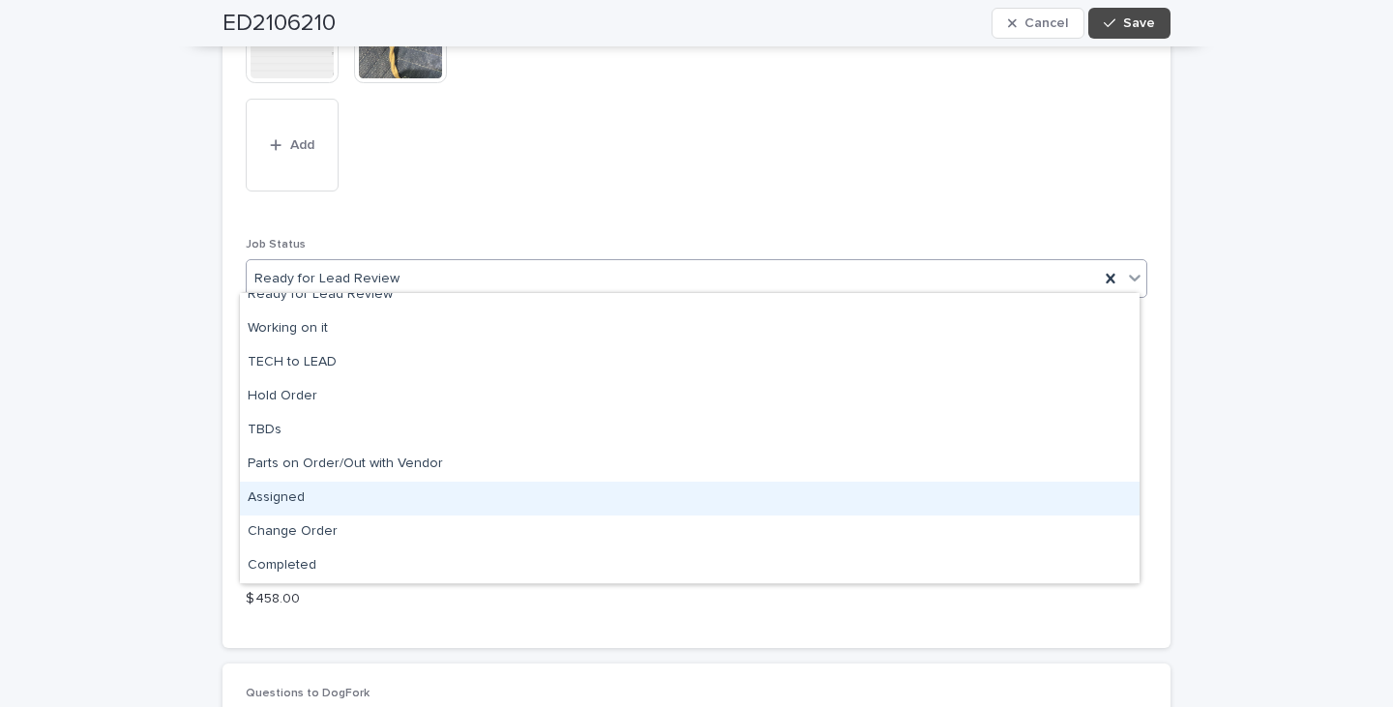
click at [289, 497] on div "Assigned" at bounding box center [690, 499] width 900 height 34
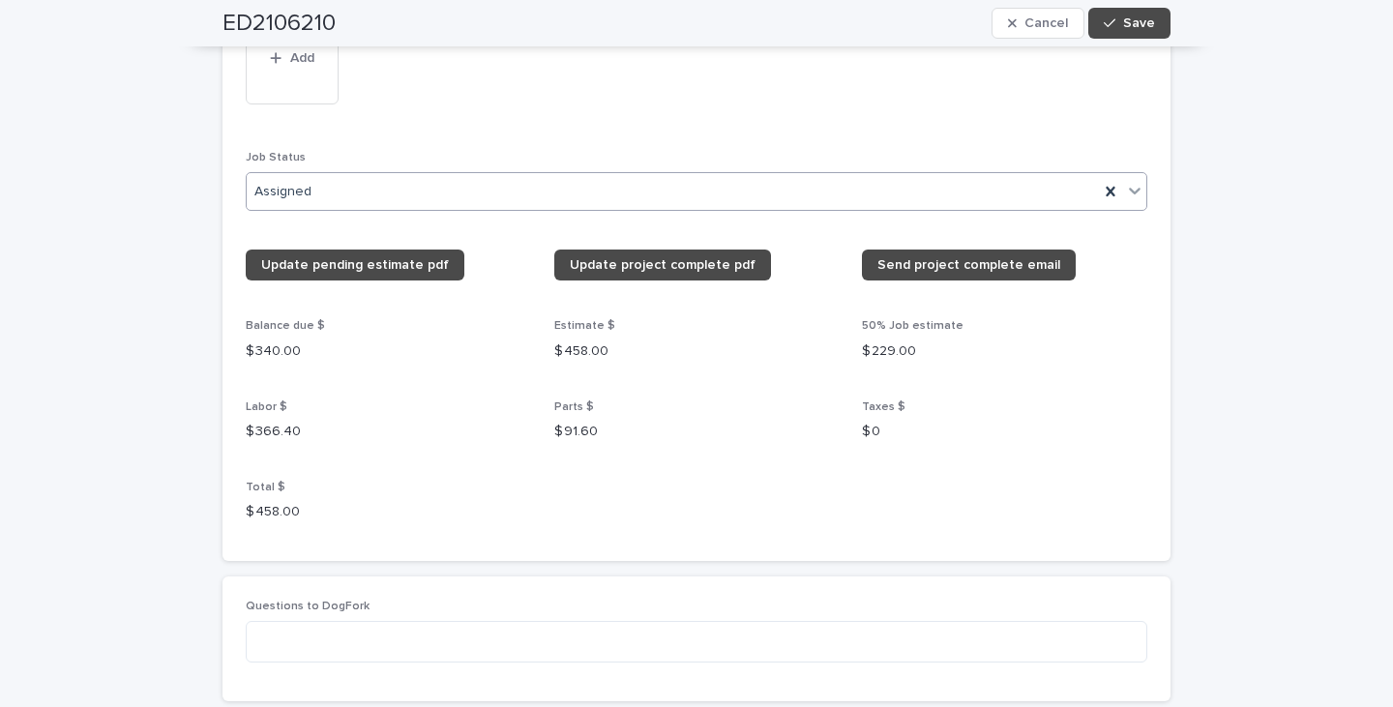
scroll to position [2709, 0]
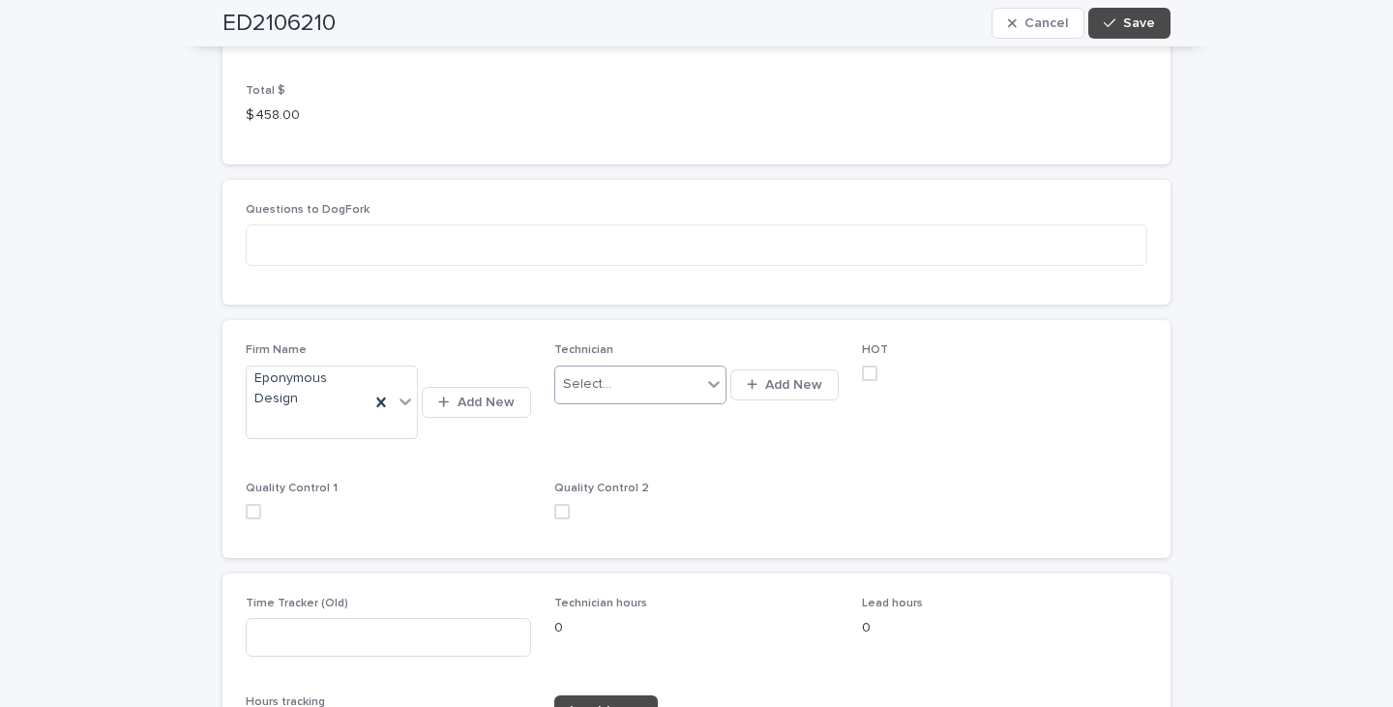
click at [709, 381] on icon at bounding box center [714, 384] width 12 height 7
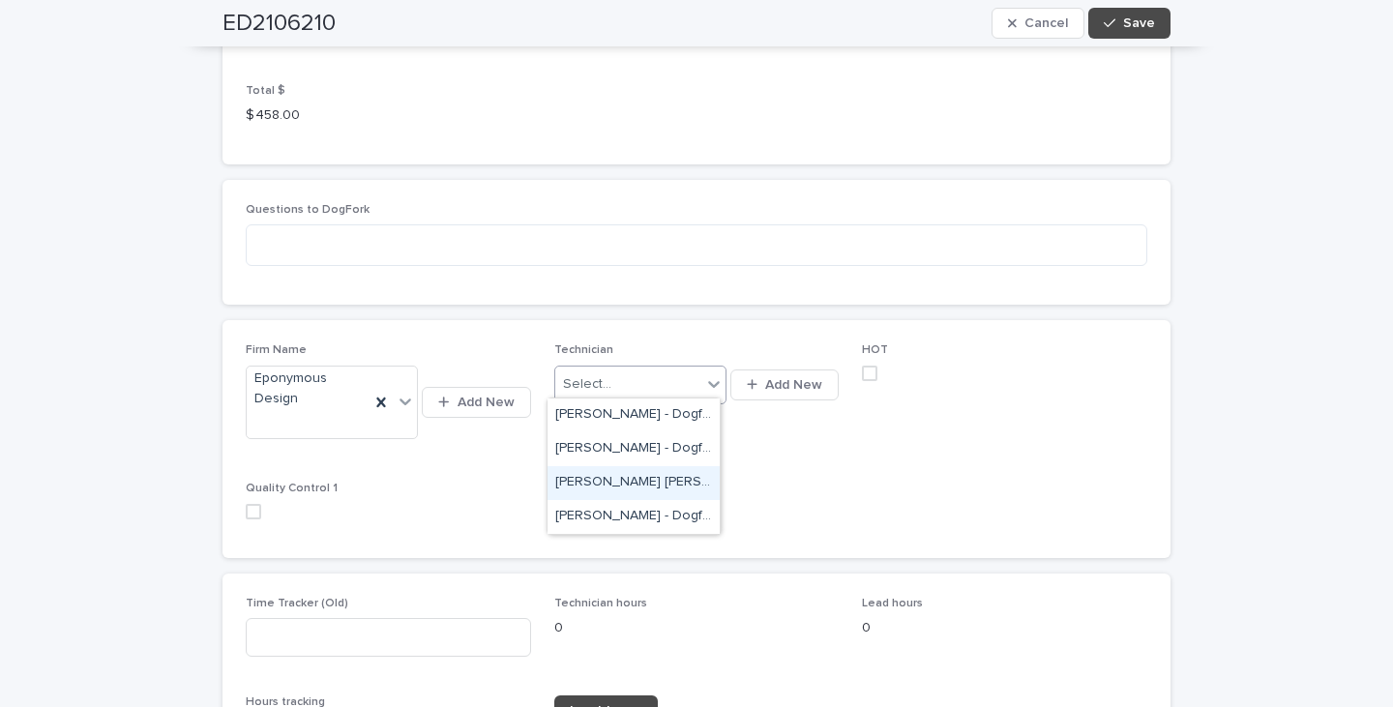
click at [593, 477] on div "[PERSON_NAME] [PERSON_NAME] - Dogfork - Technician" at bounding box center [634, 483] width 172 height 34
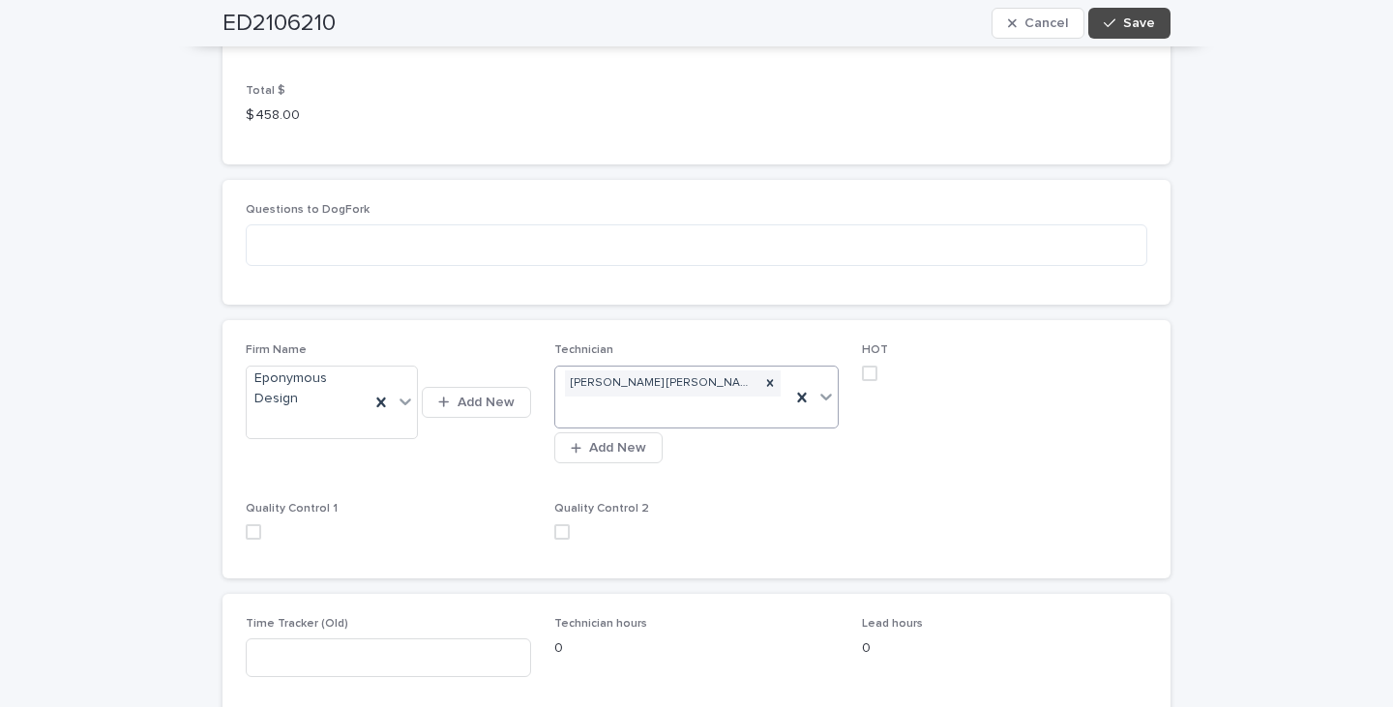
click at [868, 370] on span at bounding box center [869, 373] width 15 height 15
click at [1128, 24] on span "Save" at bounding box center [1139, 23] width 32 height 14
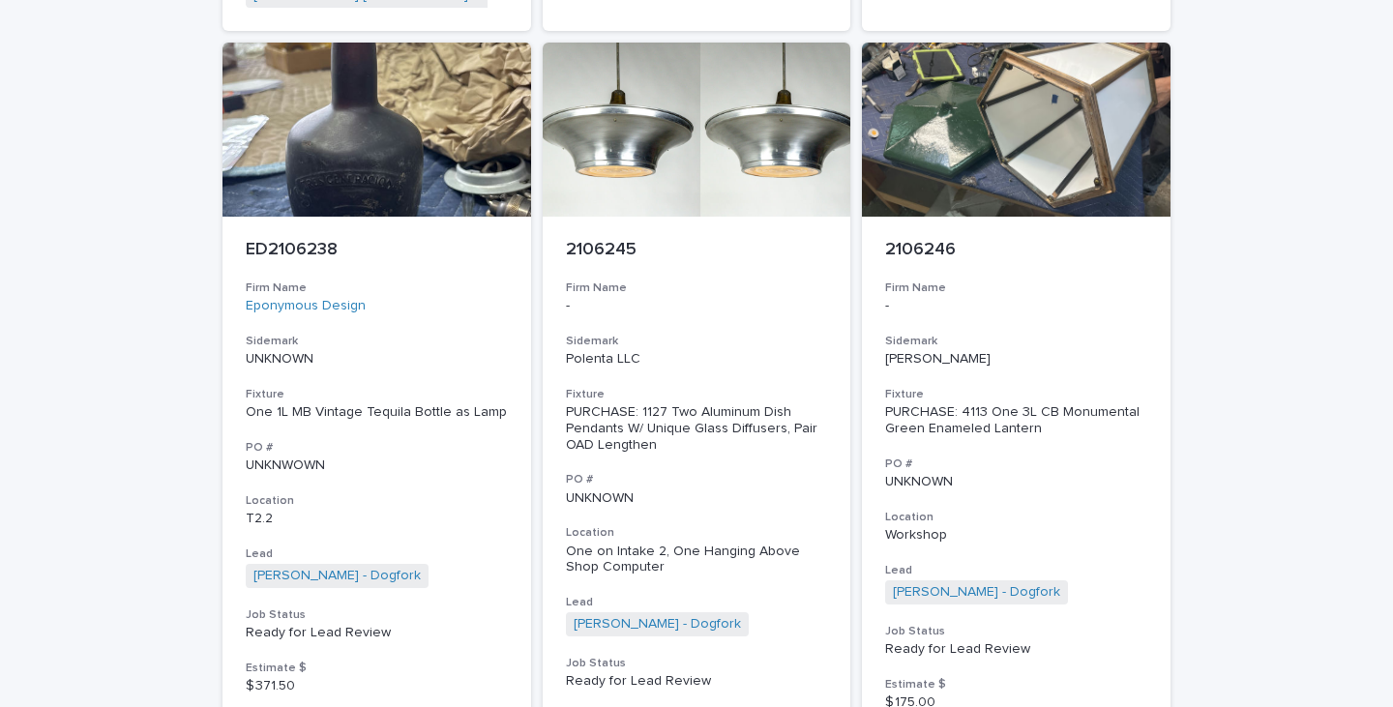
scroll to position [1126, 0]
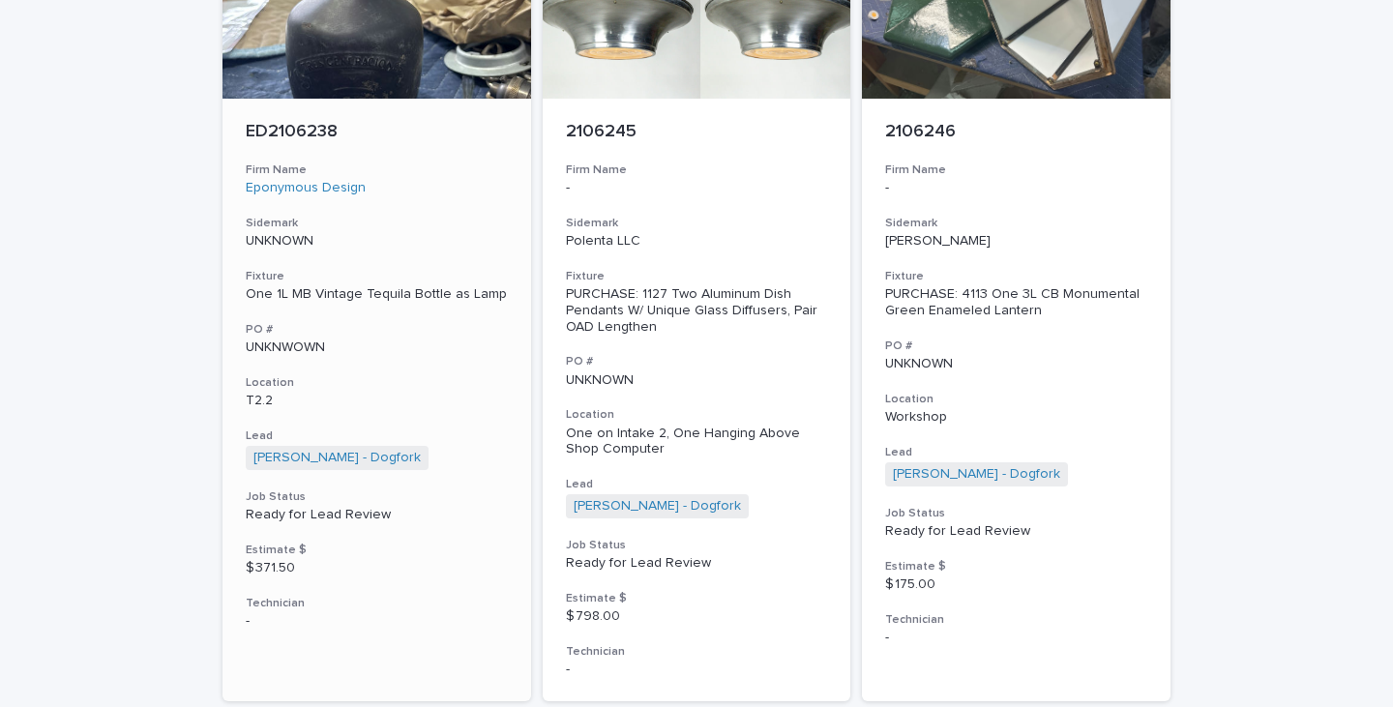
click at [343, 295] on div "One 1L MB Vintage Tequila Bottle as Lamp" at bounding box center [377, 294] width 262 height 16
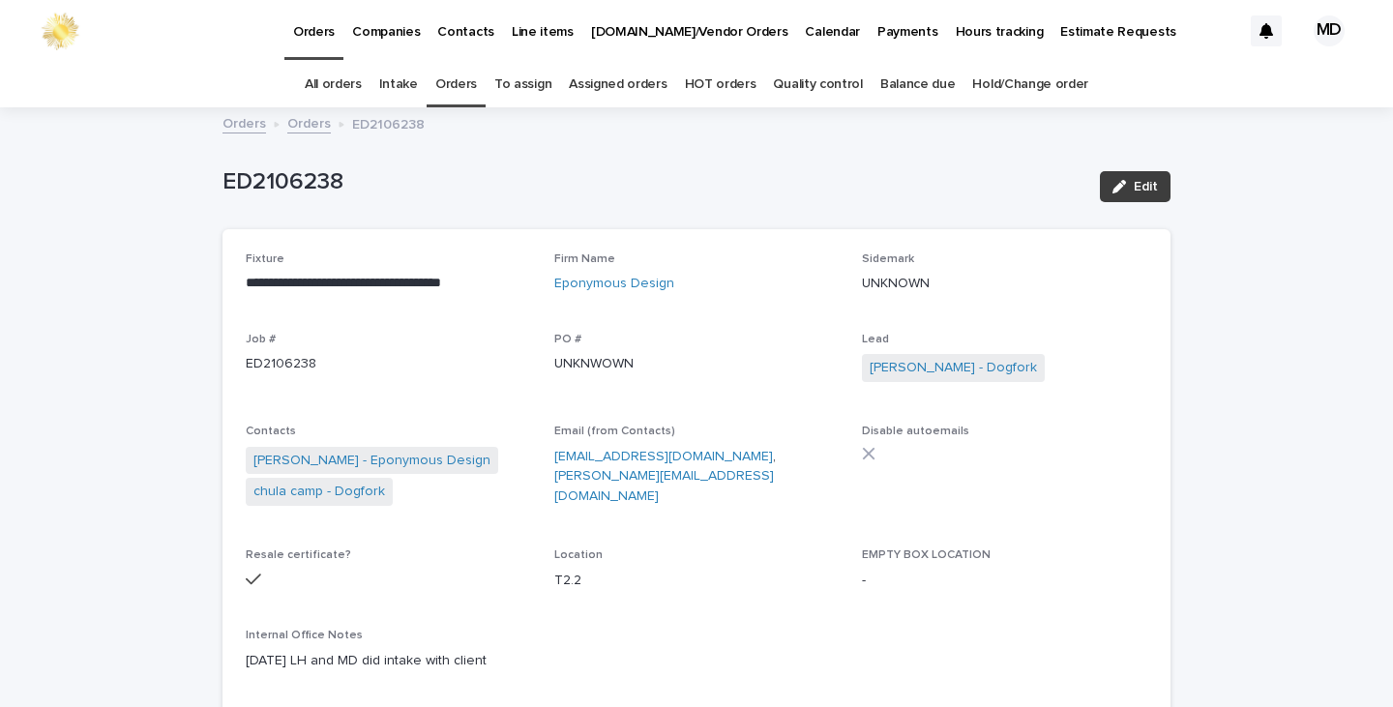
click at [1134, 185] on span "Edit" at bounding box center [1146, 187] width 24 height 14
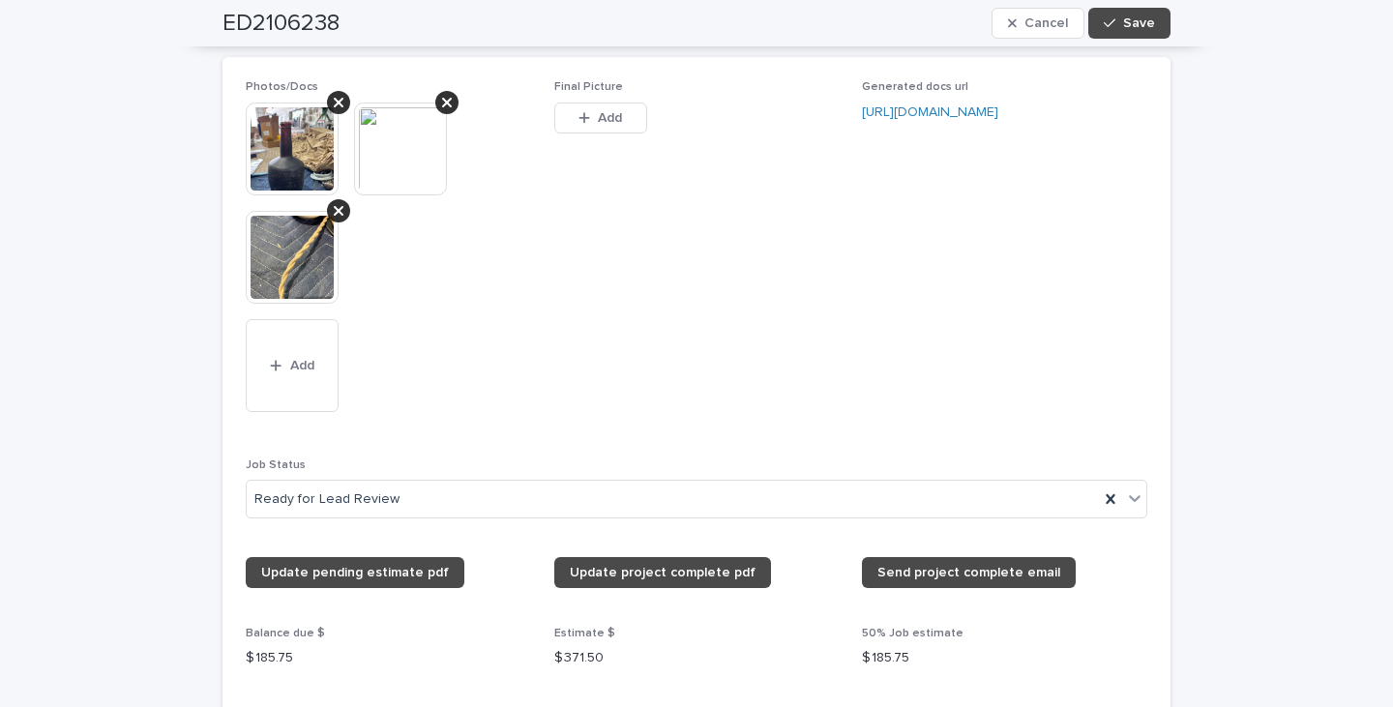
scroll to position [1935, 0]
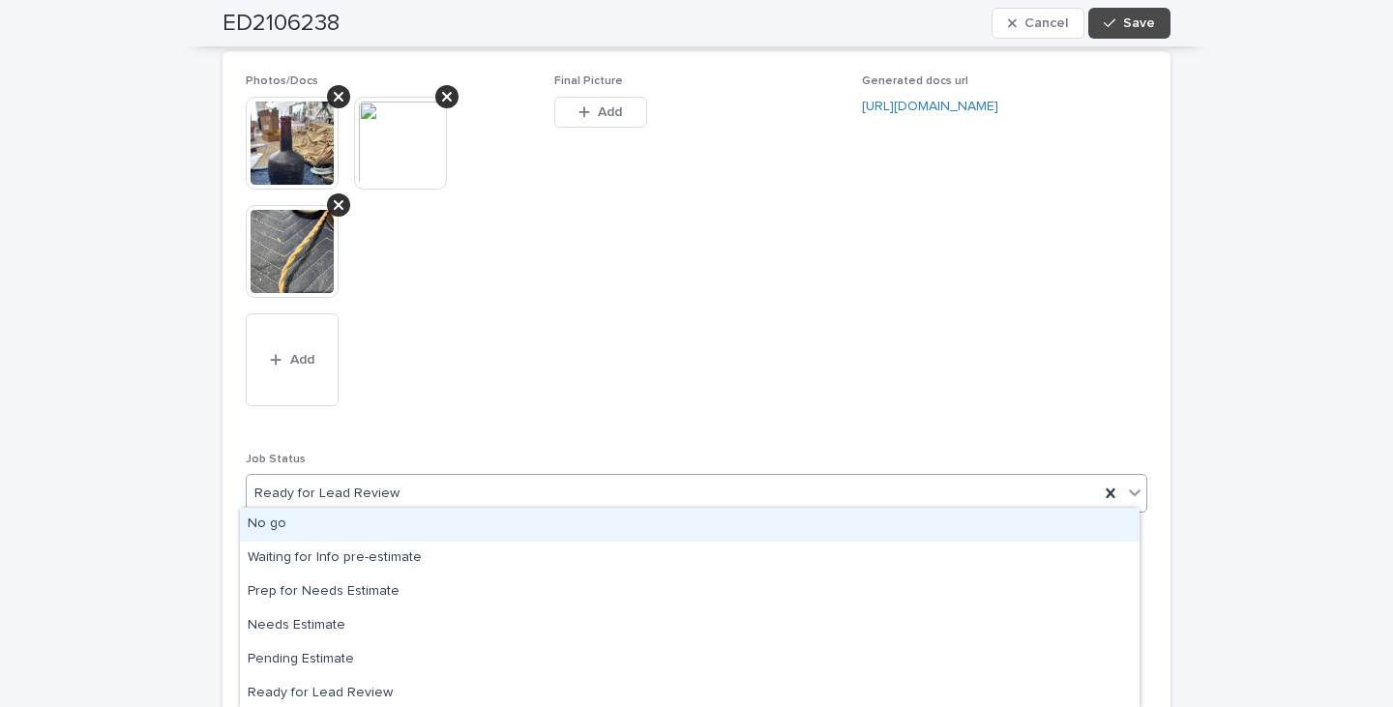
drag, startPoint x: 1121, startPoint y: 482, endPoint x: 1086, endPoint y: 477, distance: 35.2
click at [1125, 483] on icon at bounding box center [1134, 492] width 19 height 19
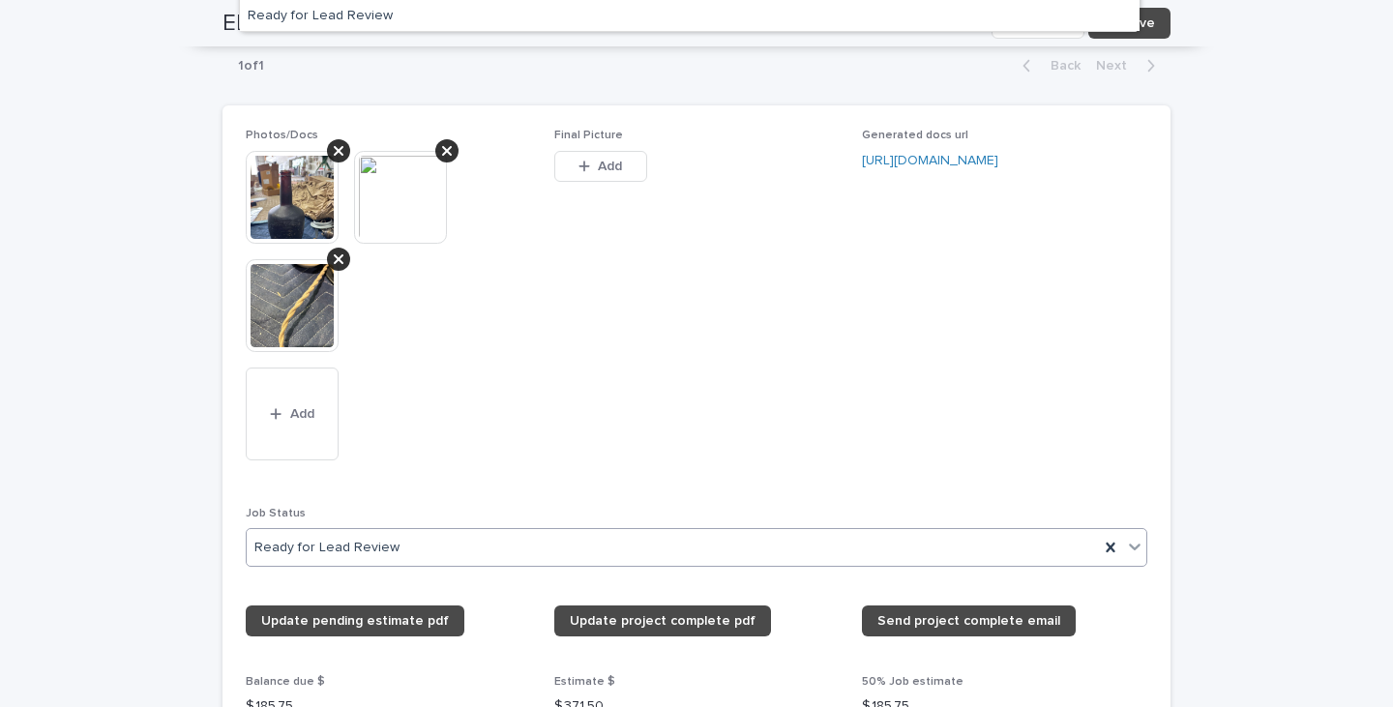
scroll to position [1838, 0]
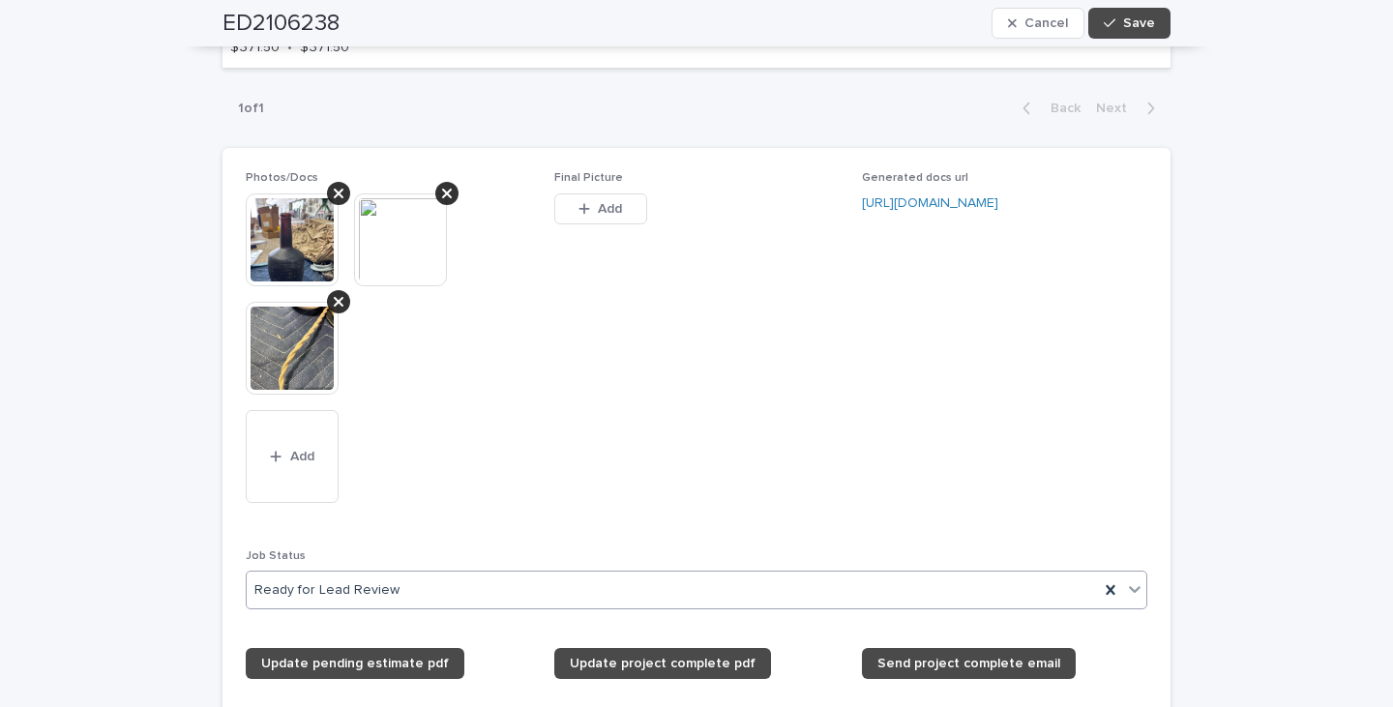
click at [1129, 586] on icon at bounding box center [1135, 589] width 12 height 7
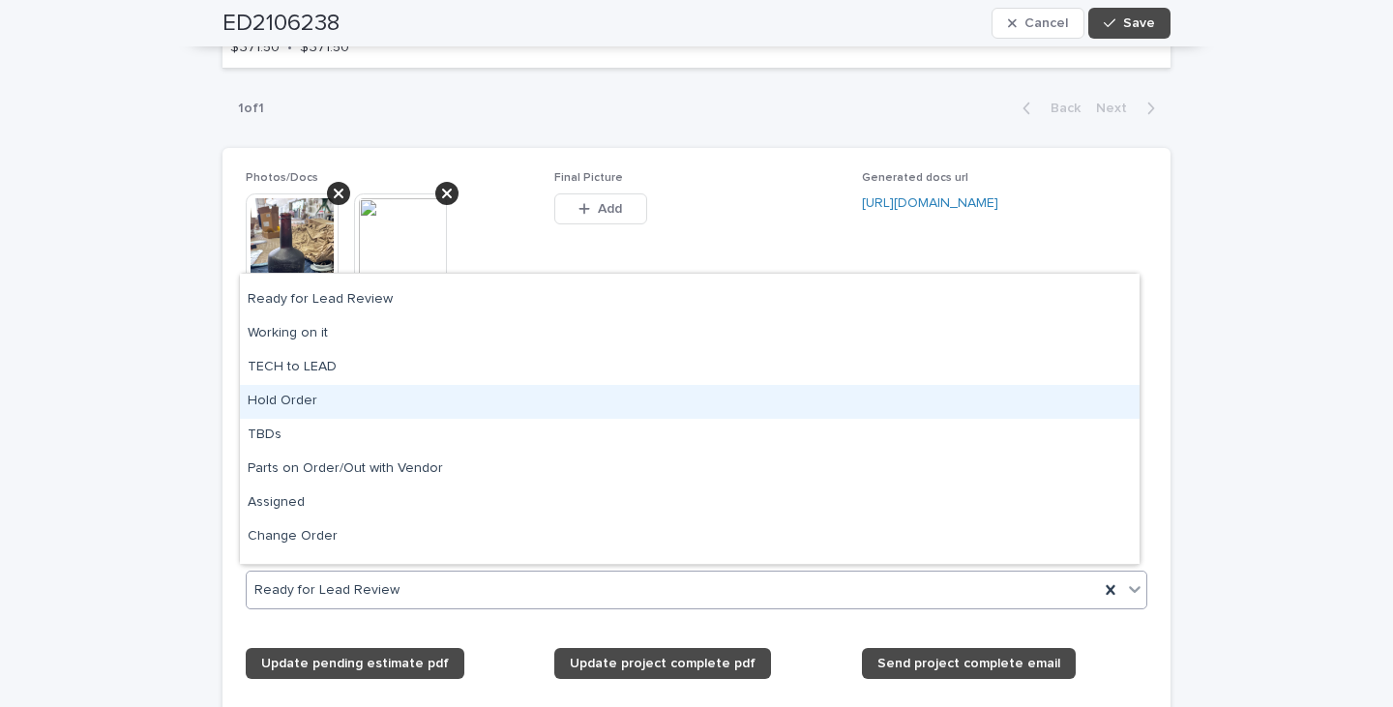
scroll to position [184, 0]
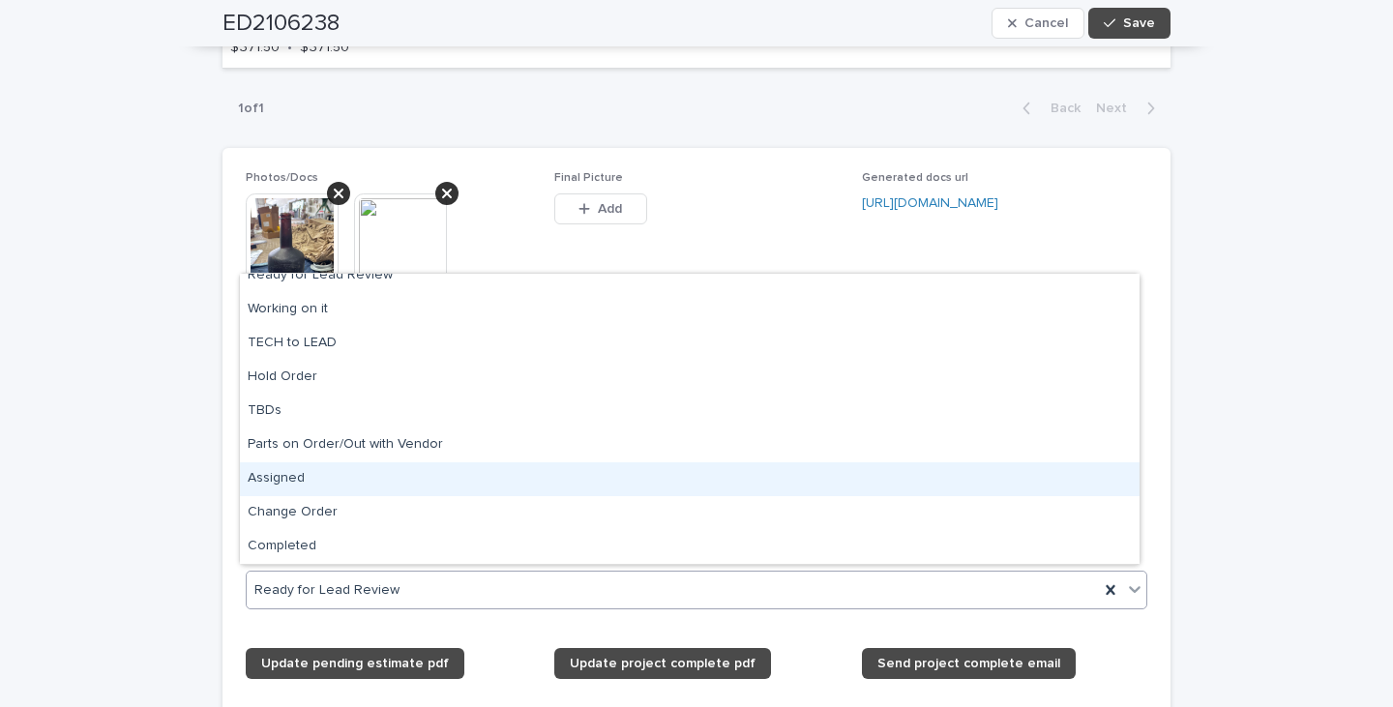
click at [274, 475] on div "Assigned" at bounding box center [690, 479] width 900 height 34
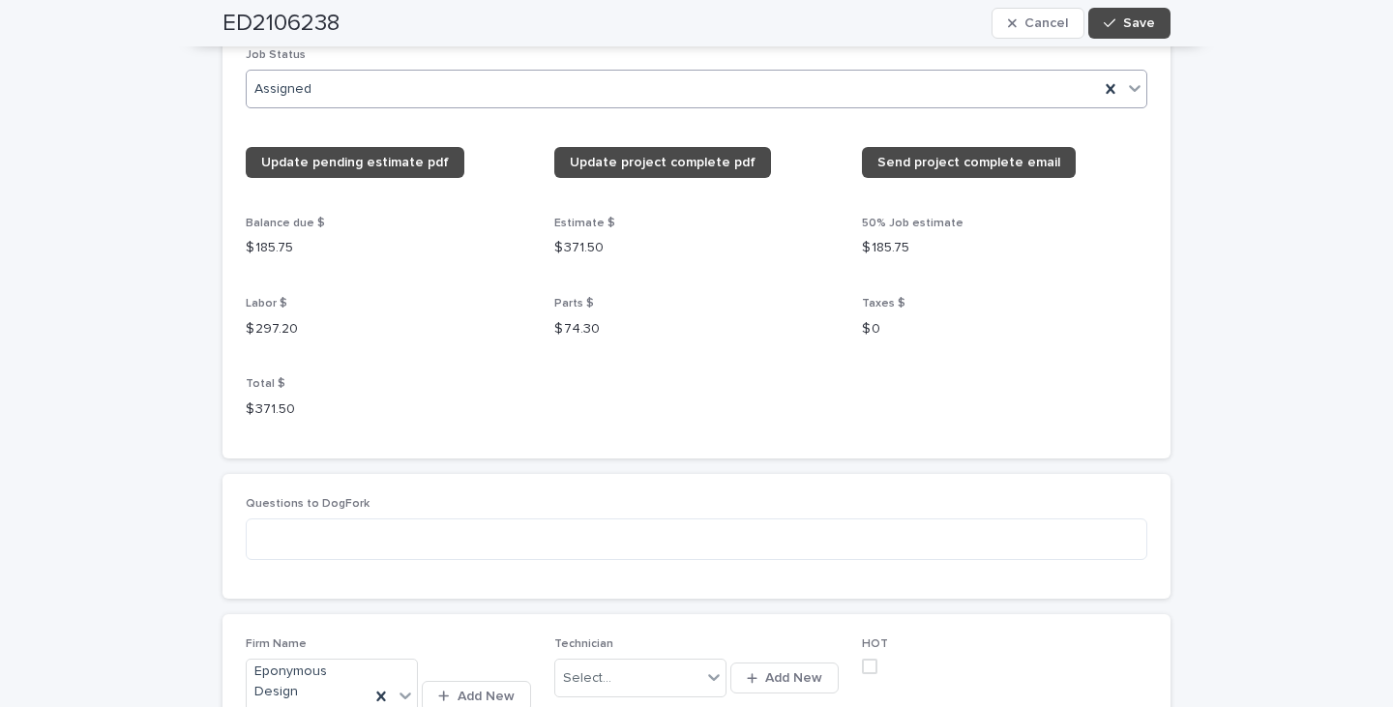
scroll to position [2612, 0]
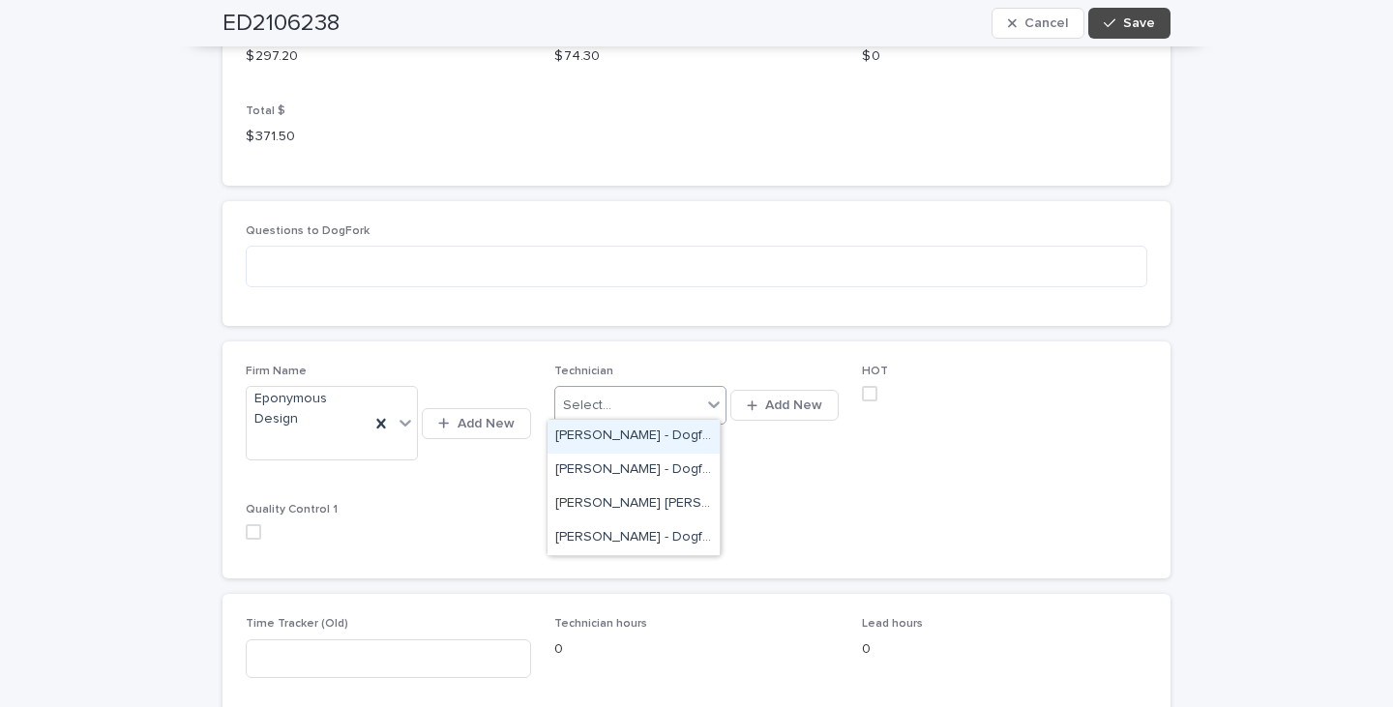
click at [707, 402] on icon at bounding box center [713, 404] width 19 height 19
click at [627, 539] on div "[PERSON_NAME] - Dogfork - Technician" at bounding box center [634, 538] width 172 height 34
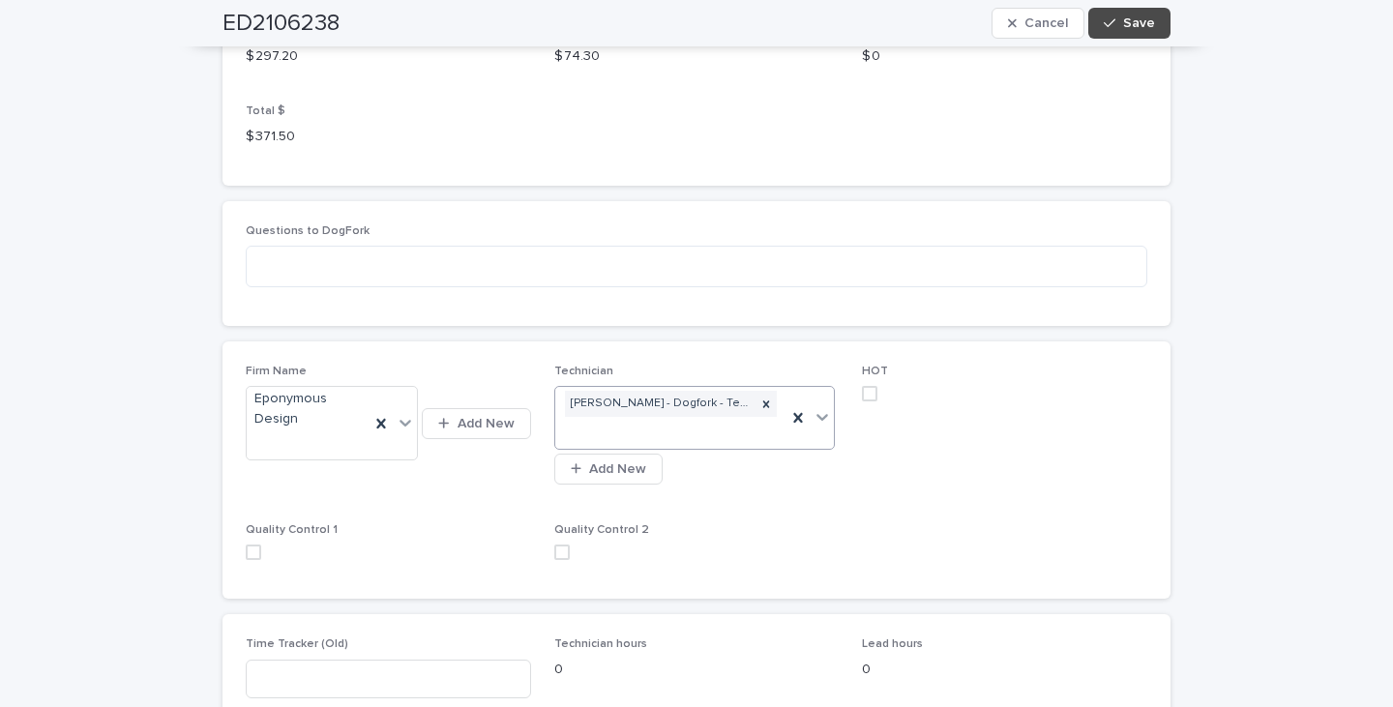
click at [862, 386] on span at bounding box center [869, 393] width 15 height 15
click at [1120, 11] on button "Save" at bounding box center [1129, 23] width 82 height 31
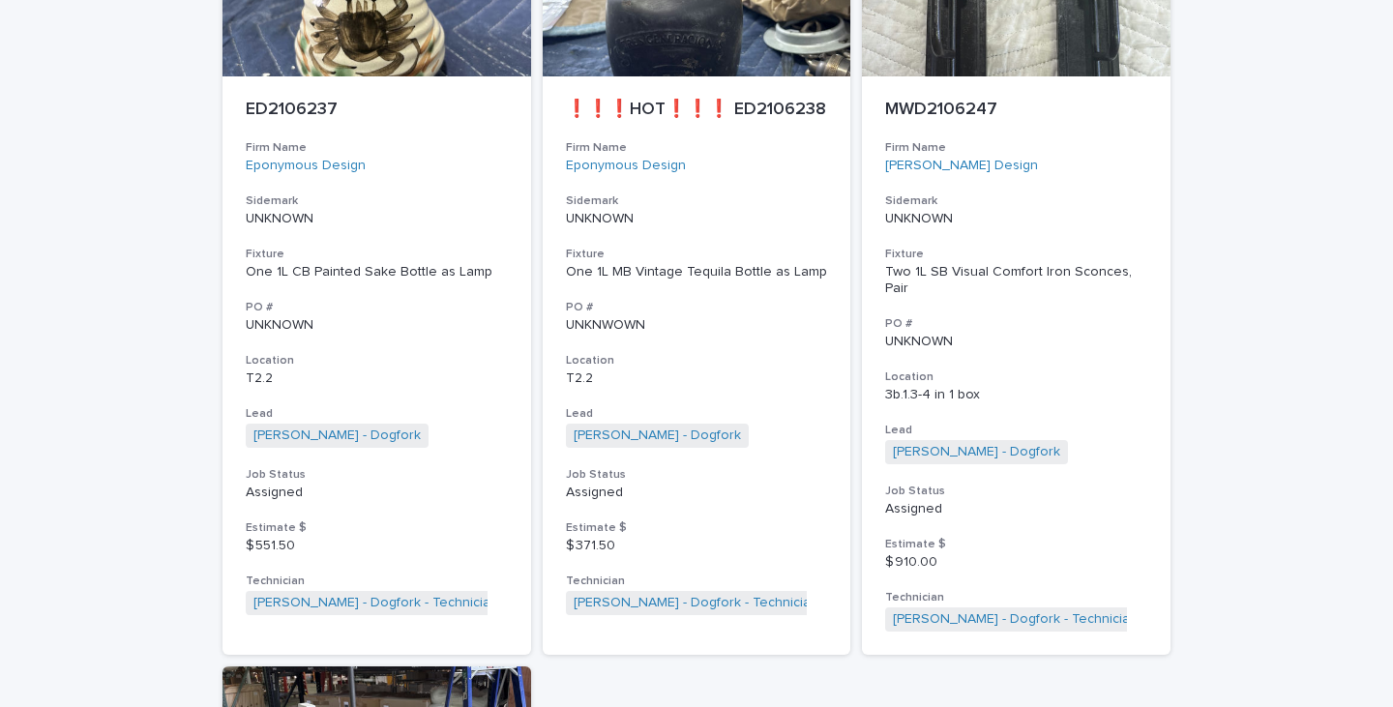
scroll to position [3482, 0]
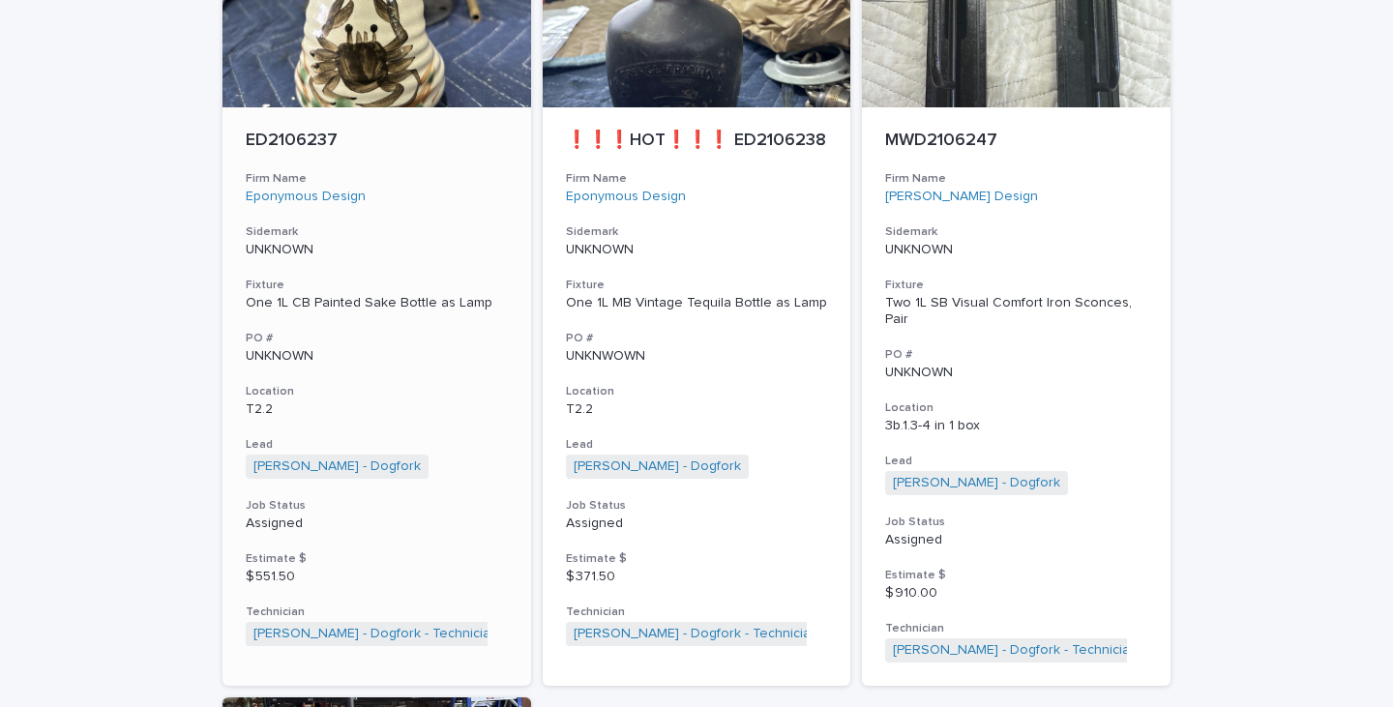
click at [336, 295] on div "One 1L CB Painted Sake Bottle as Lamp" at bounding box center [377, 303] width 262 height 16
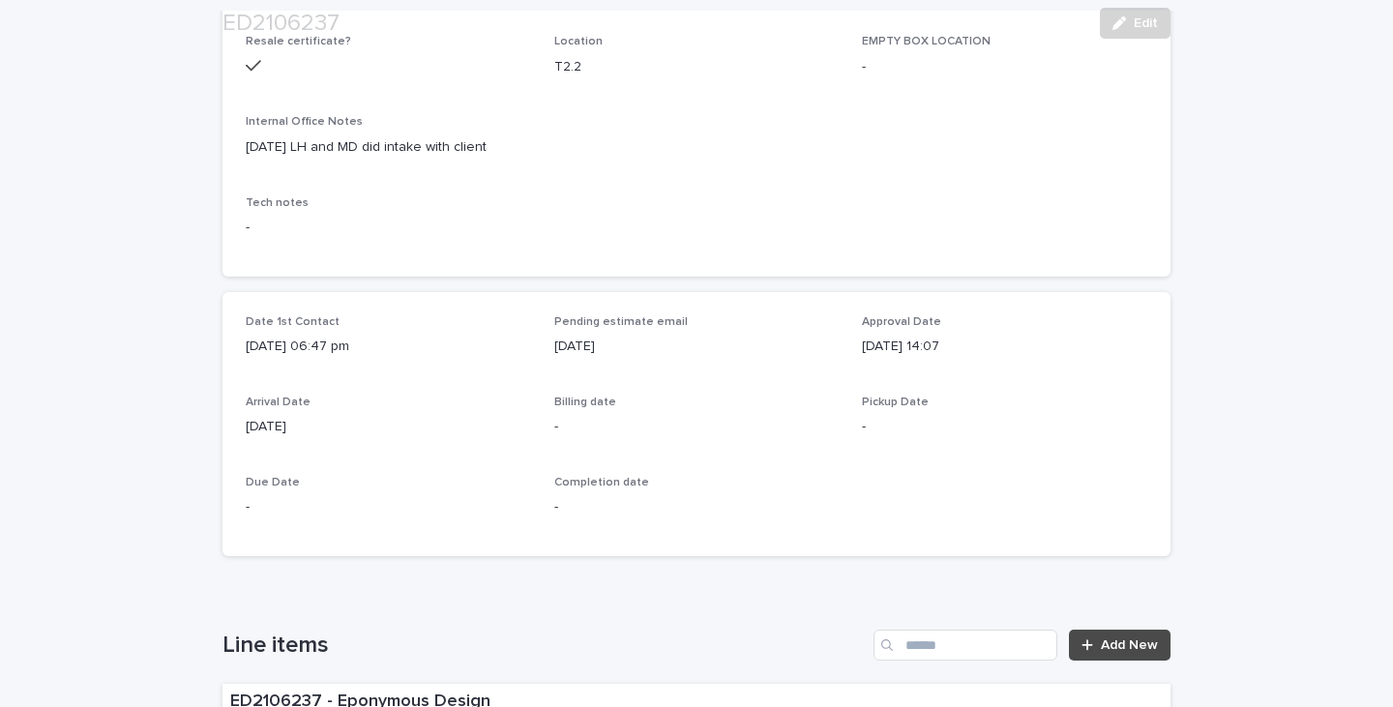
scroll to position [580, 0]
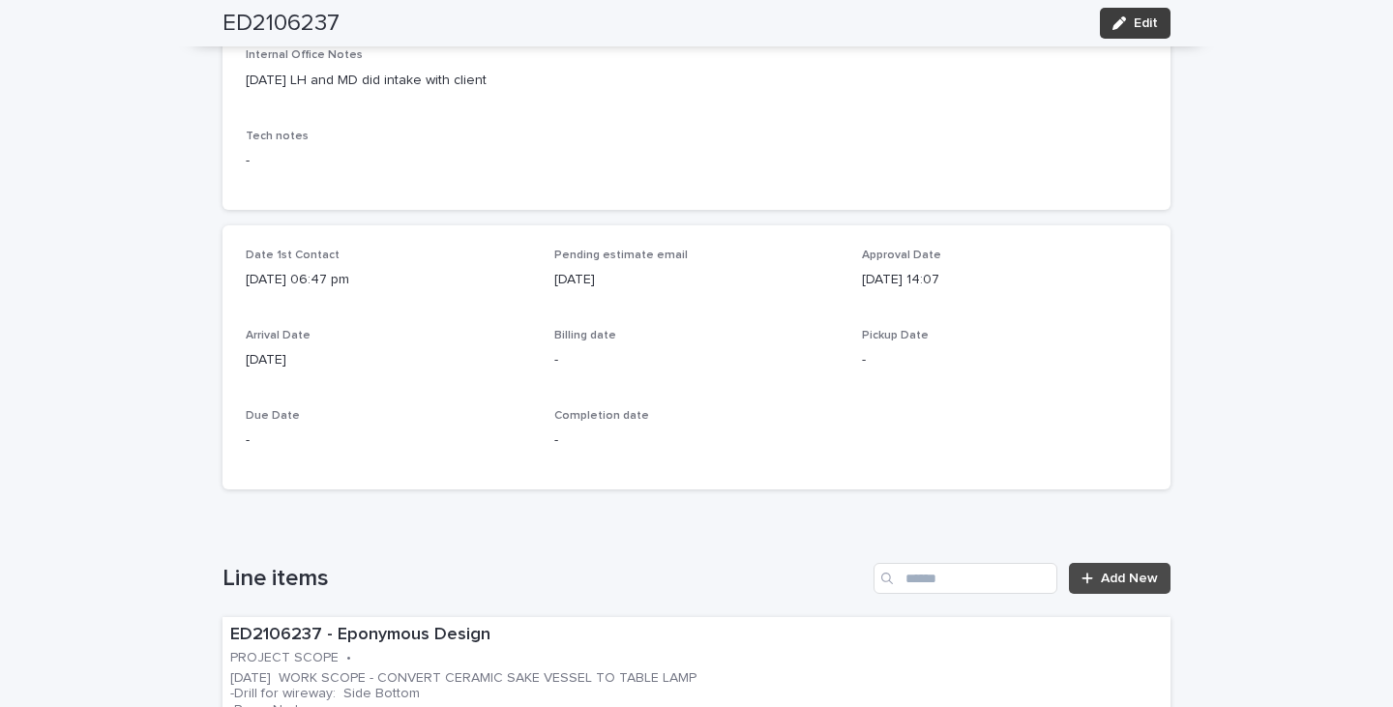
click at [1134, 16] on span "Edit" at bounding box center [1146, 23] width 24 height 14
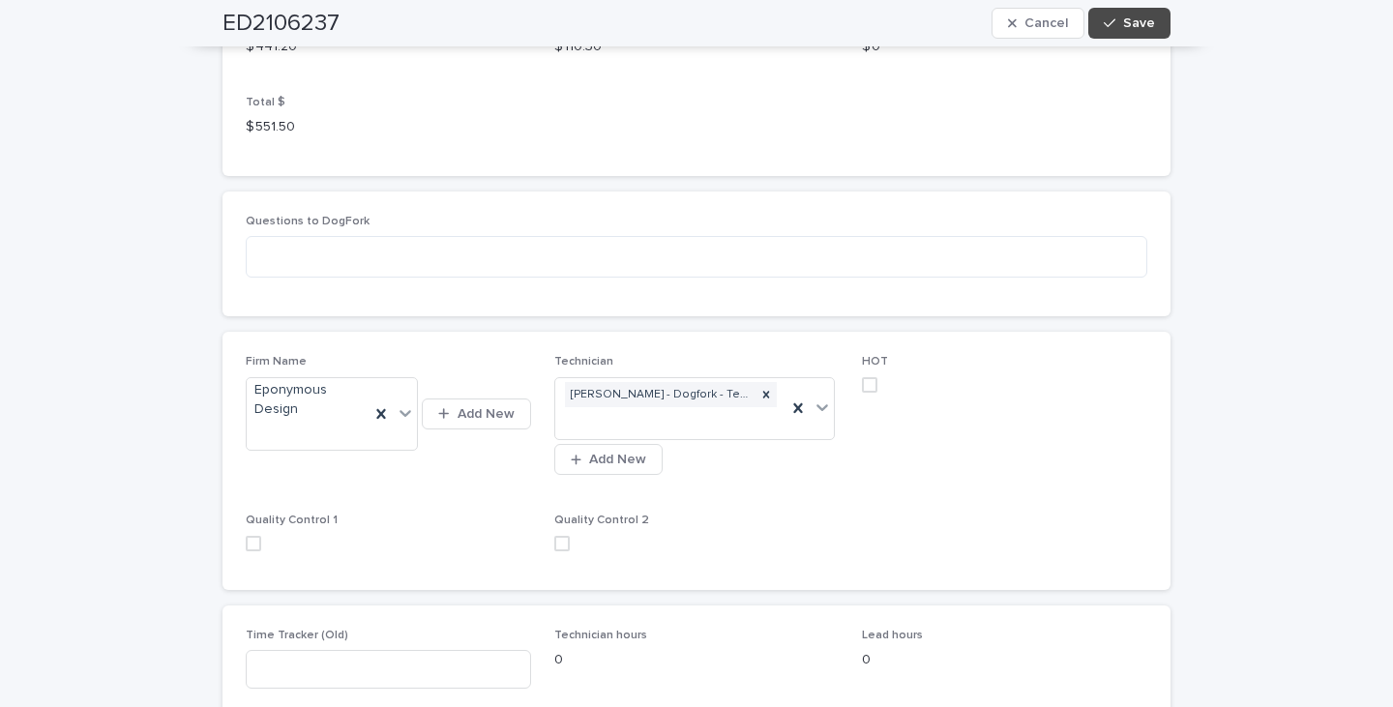
scroll to position [2515, 0]
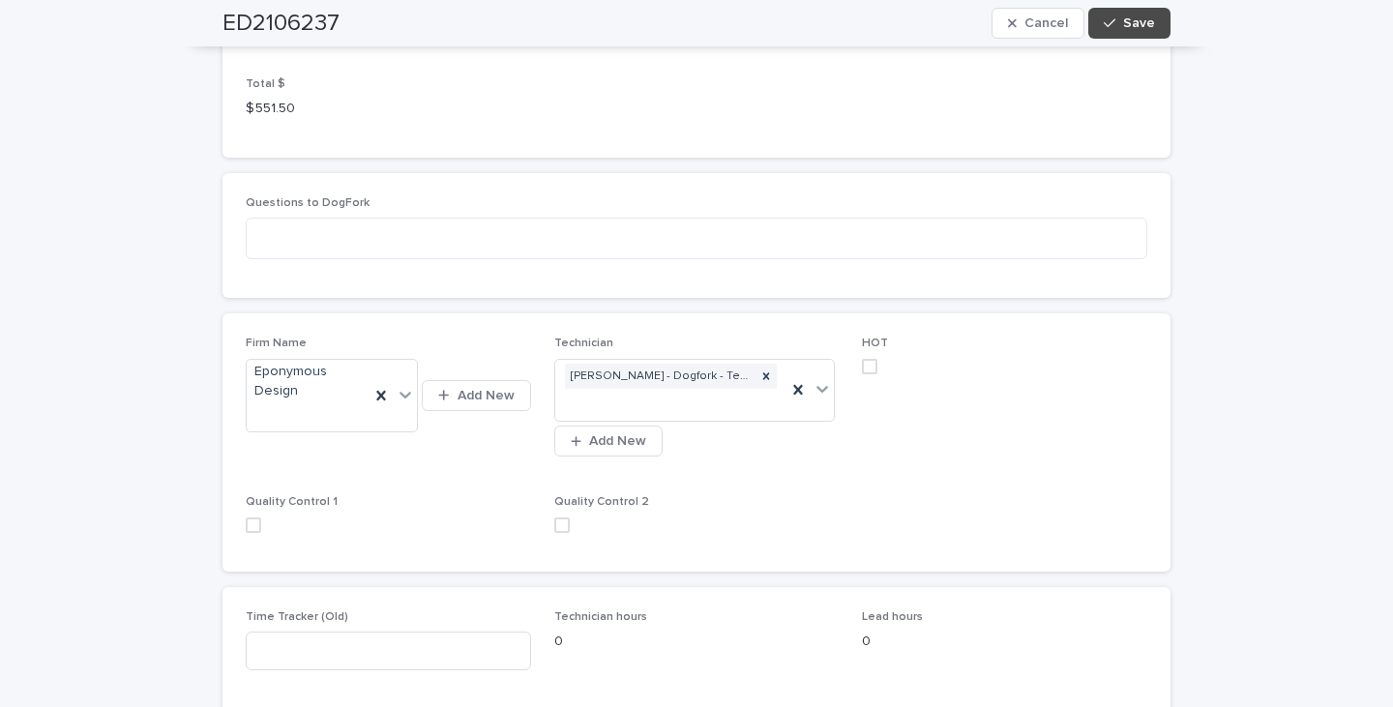
click at [865, 360] on span at bounding box center [869, 366] width 15 height 15
click at [1134, 23] on span "Save" at bounding box center [1139, 23] width 32 height 14
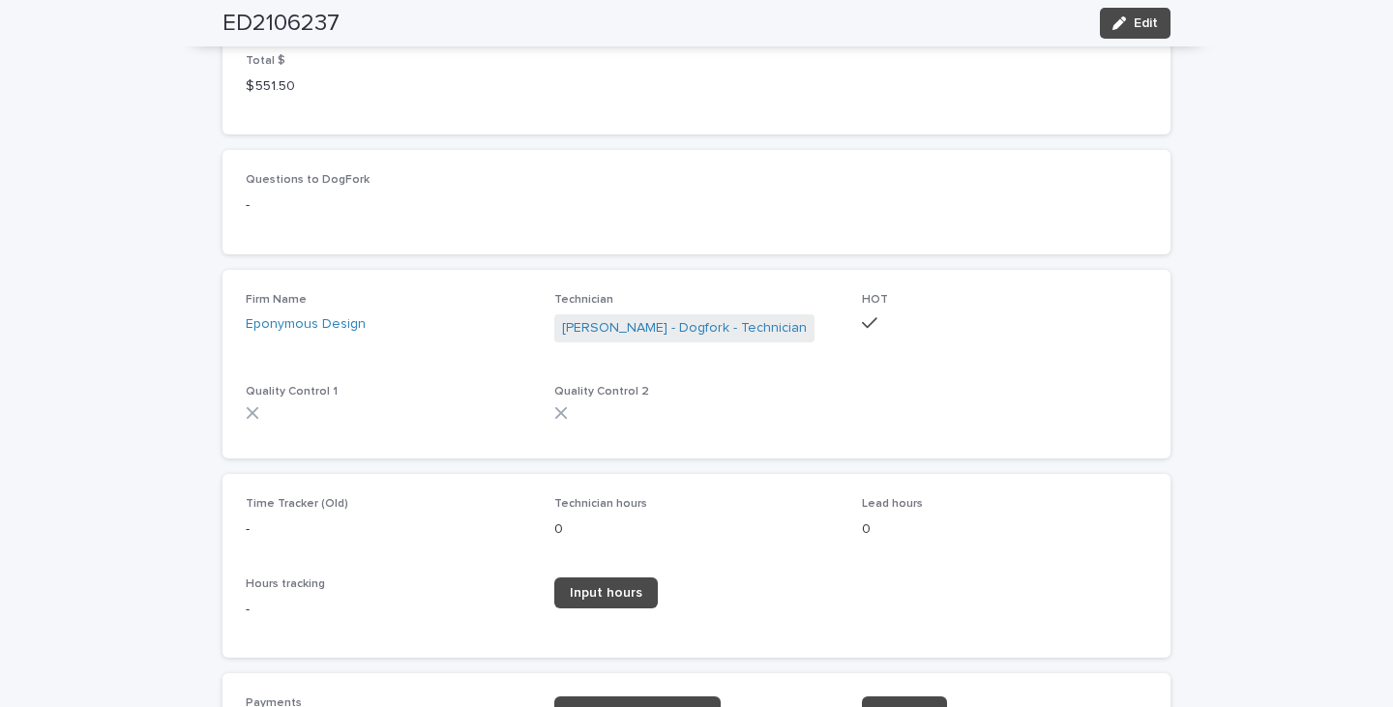
scroll to position [2128, 0]
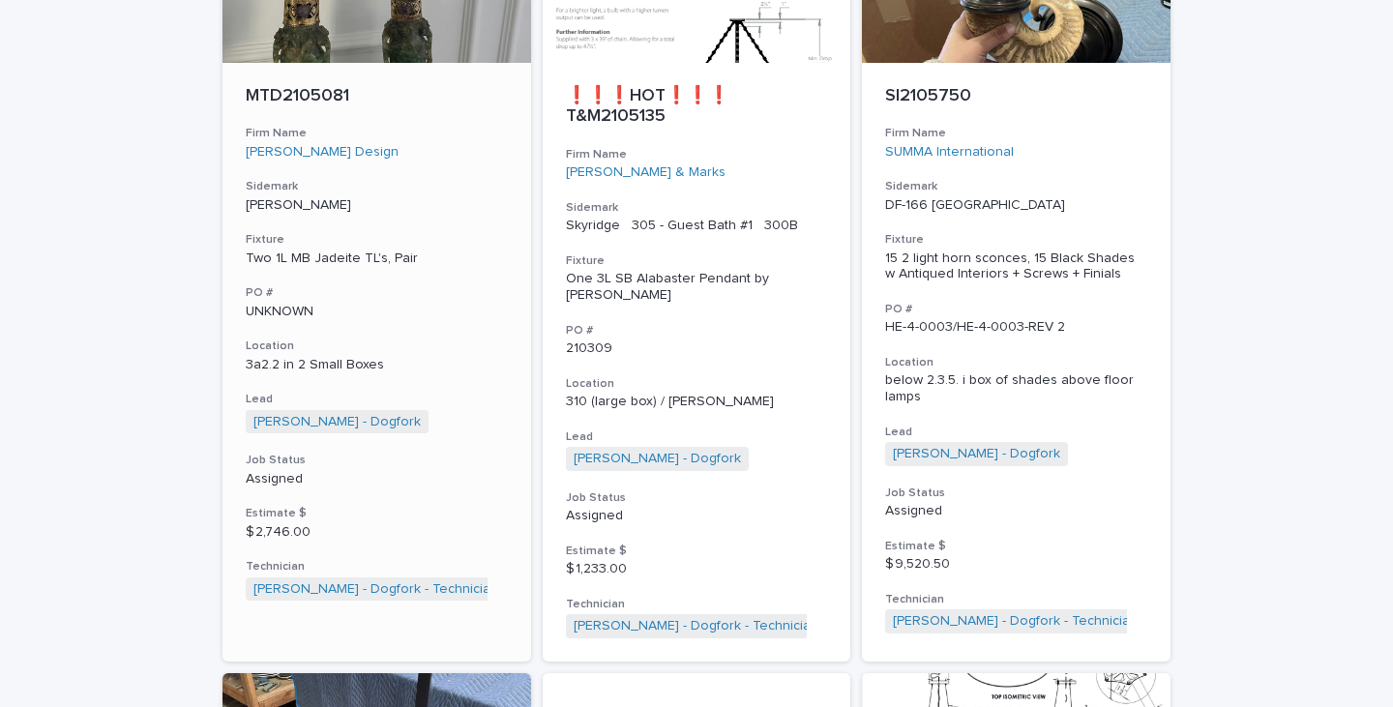
scroll to position [387, 0]
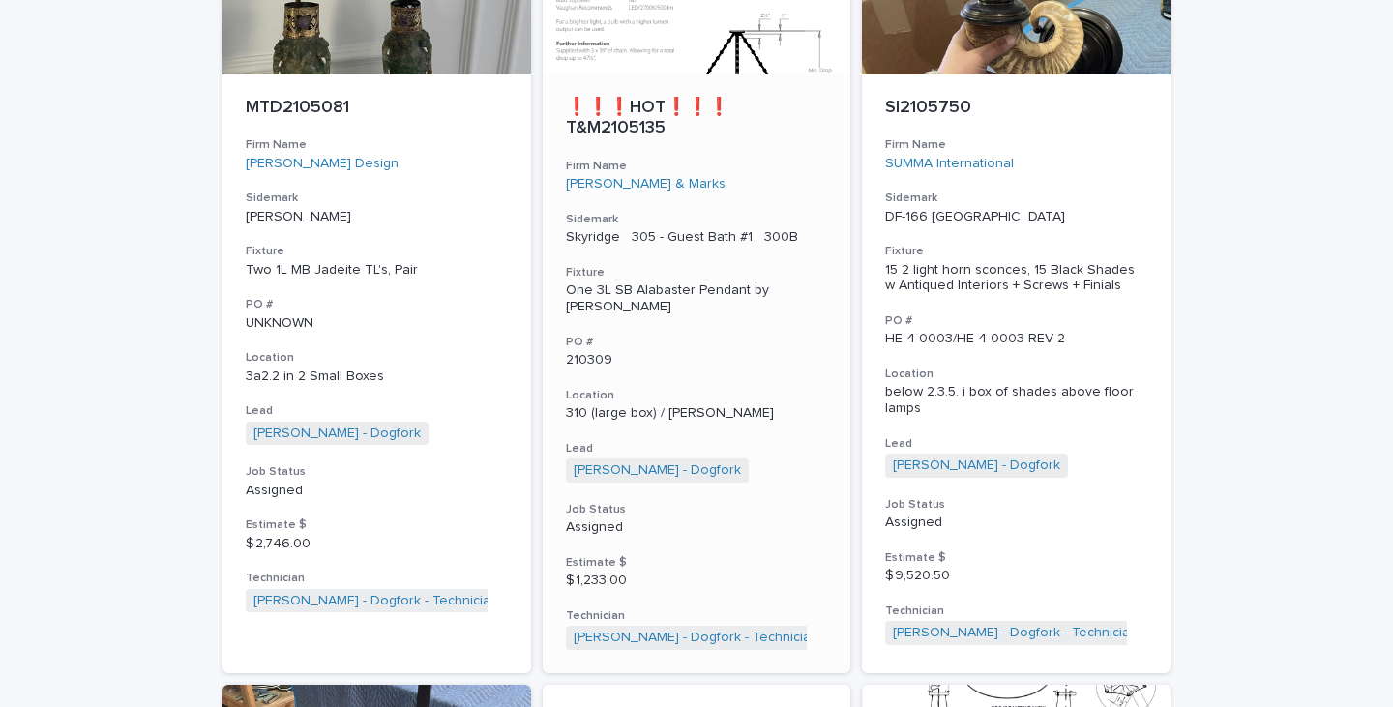
click at [668, 290] on div "One 3L SB Alabaster Pendant by [PERSON_NAME]" at bounding box center [697, 298] width 262 height 33
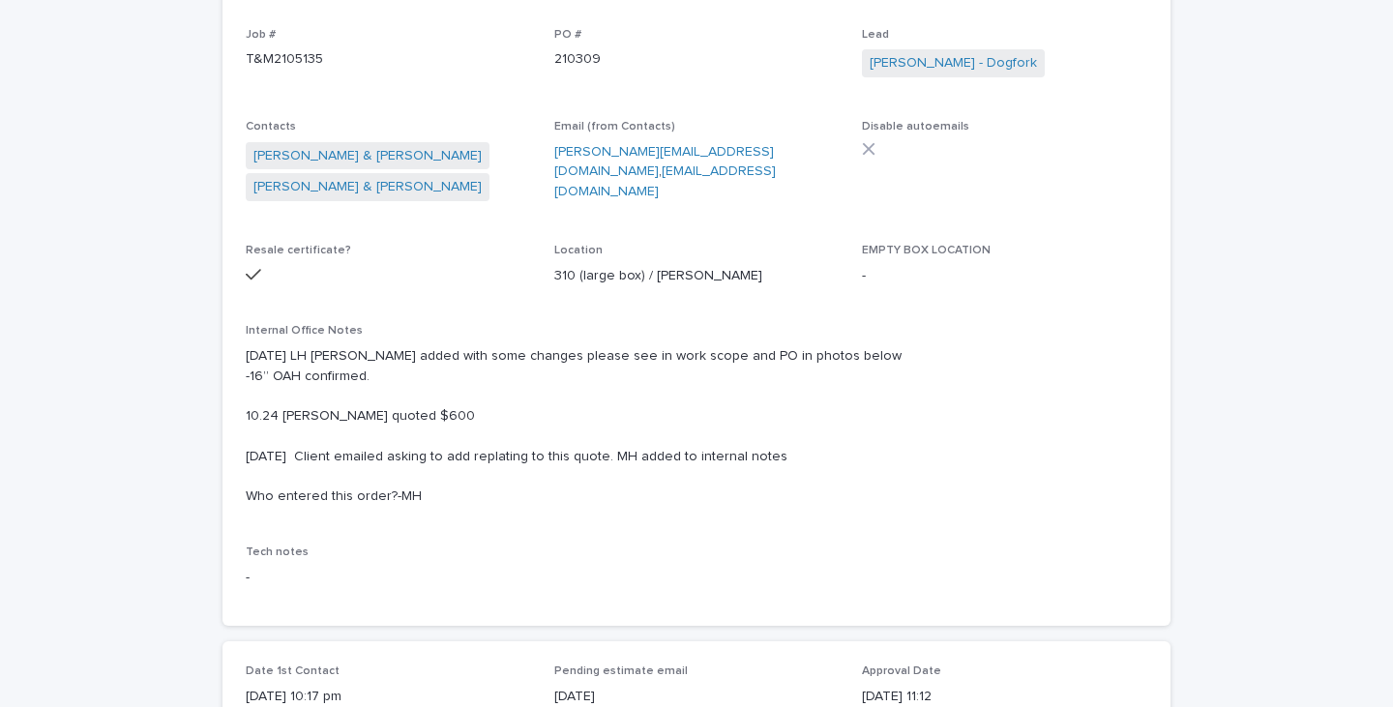
scroll to position [387, 0]
